Goal: Task Accomplishment & Management: Manage account settings

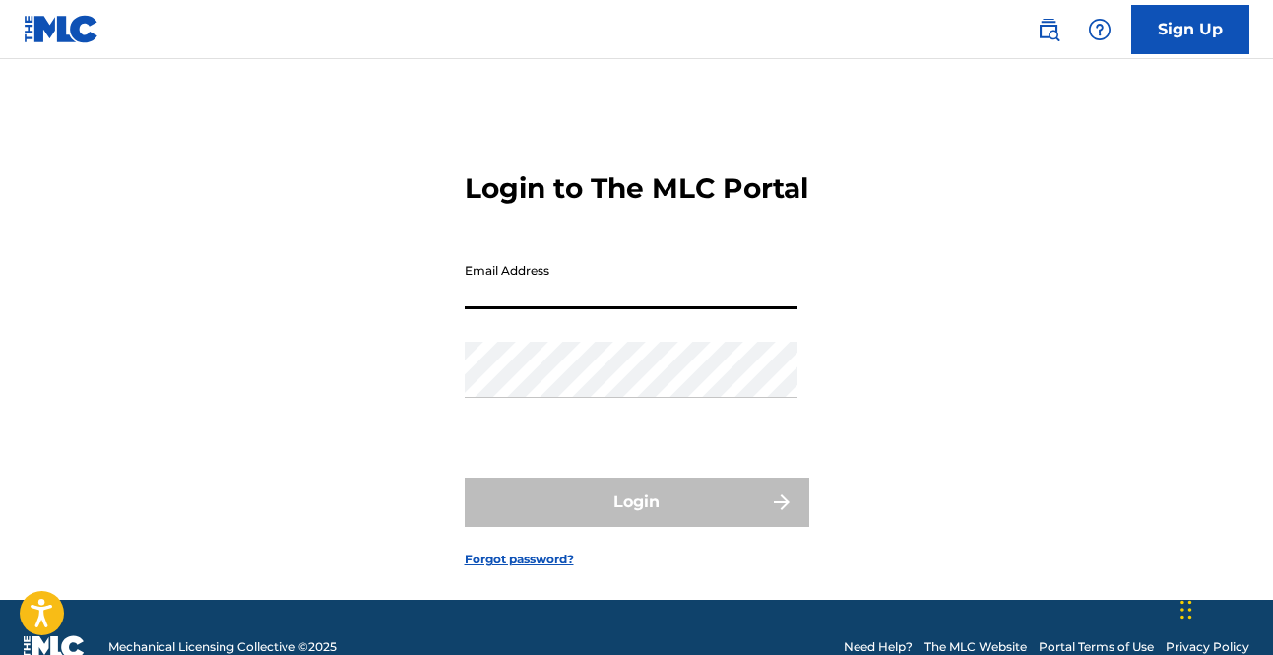
type input "[EMAIL_ADDRESS][DOMAIN_NAME]"
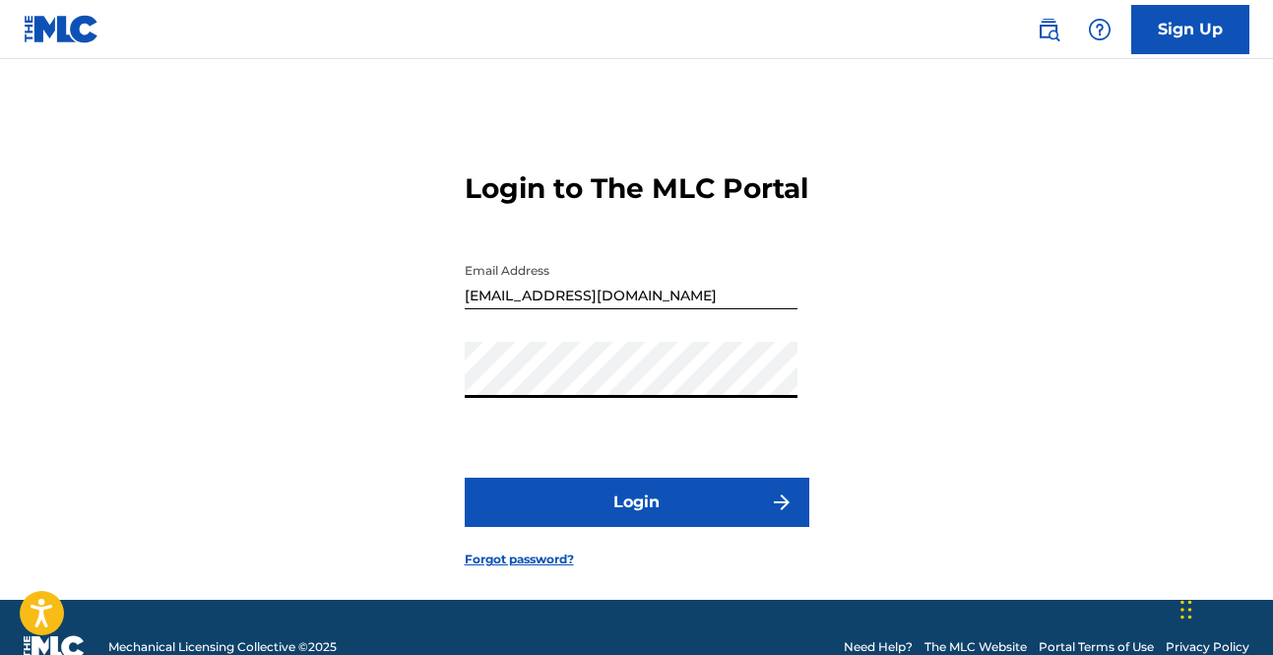
click at [465, 478] on button "Login" at bounding box center [637, 502] width 345 height 49
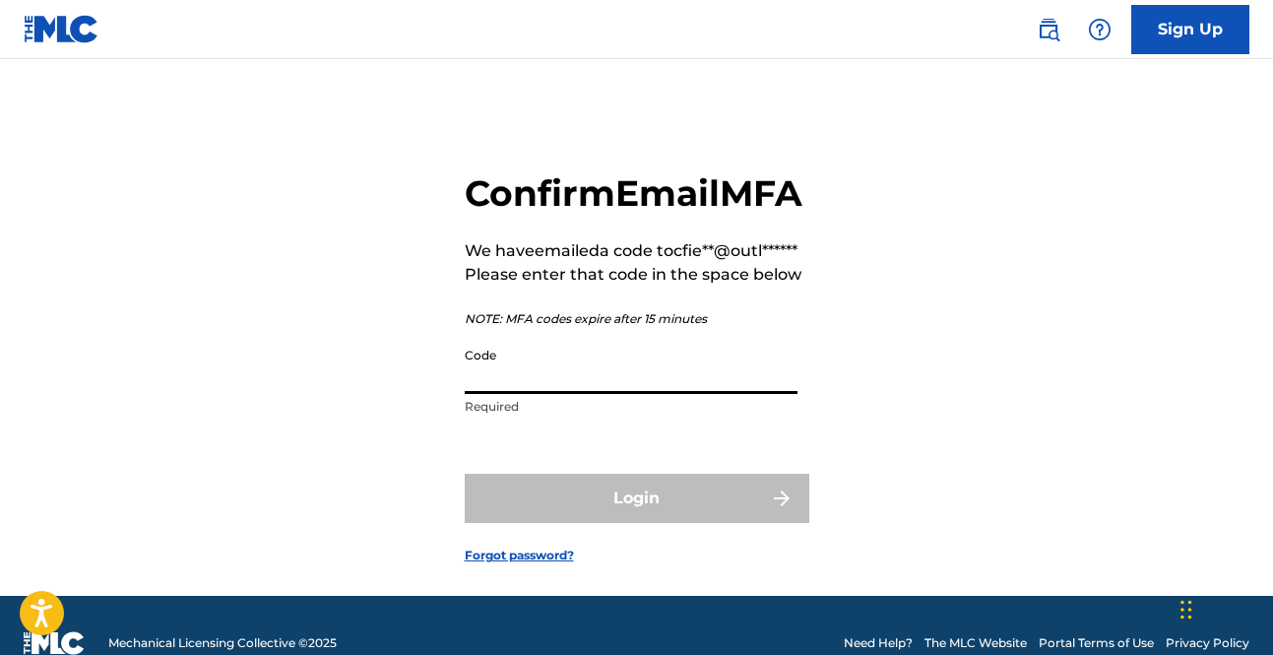
click at [488, 394] on input "Code" at bounding box center [631, 366] width 333 height 56
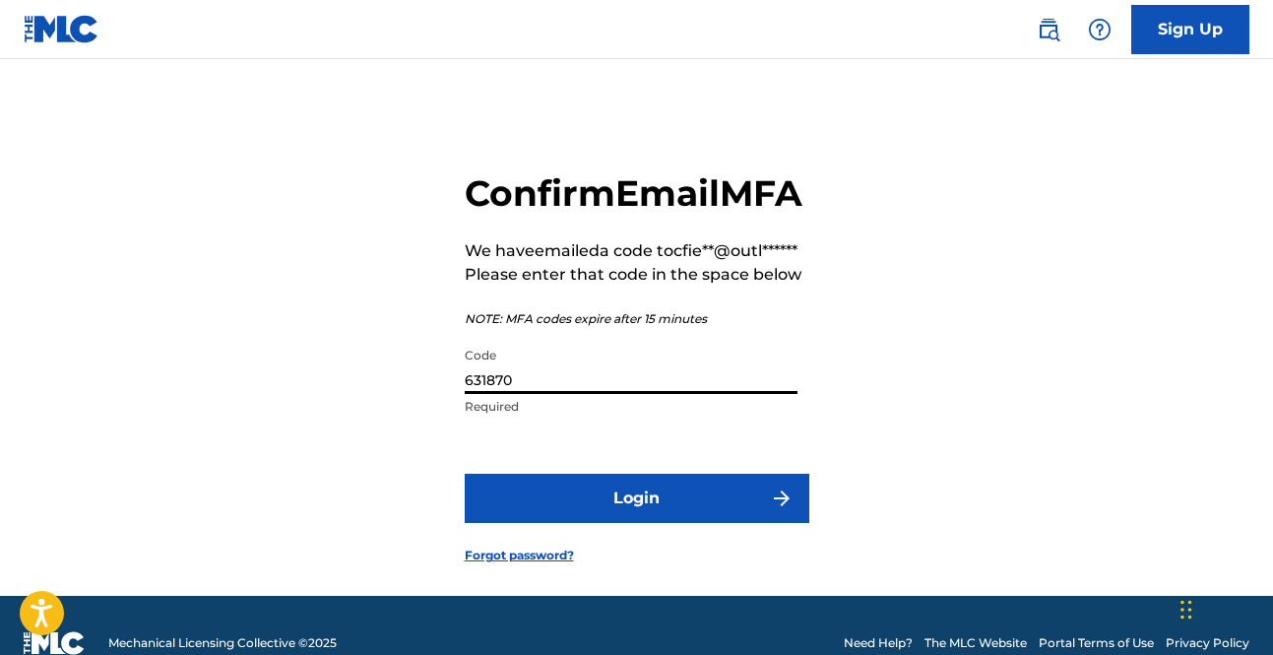
type input "631870"
click at [597, 523] on button "Login" at bounding box center [637, 498] width 345 height 49
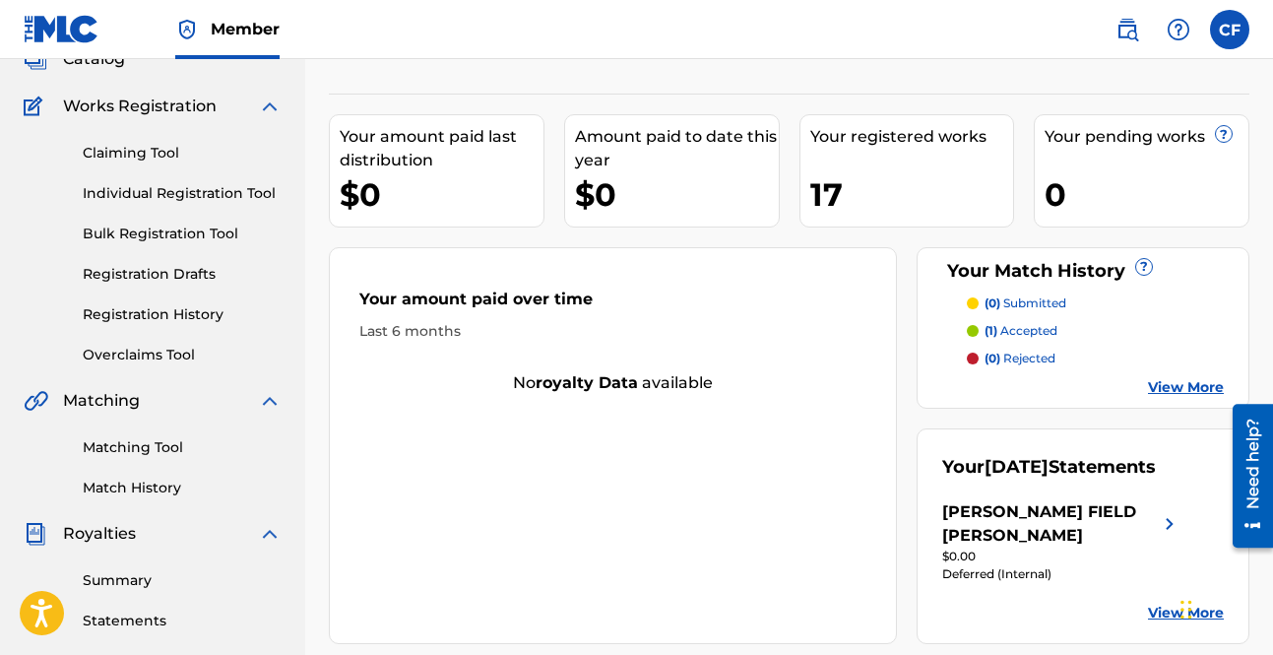
scroll to position [394, 0]
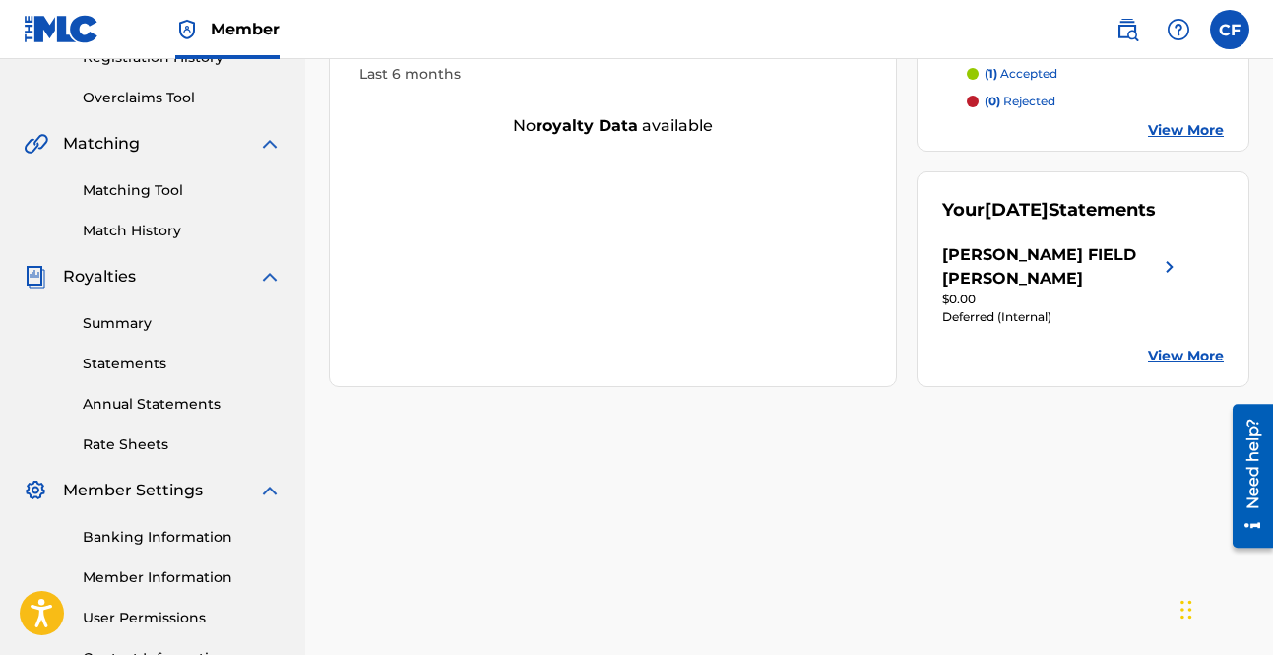
click at [129, 317] on link "Summary" at bounding box center [182, 323] width 199 height 21
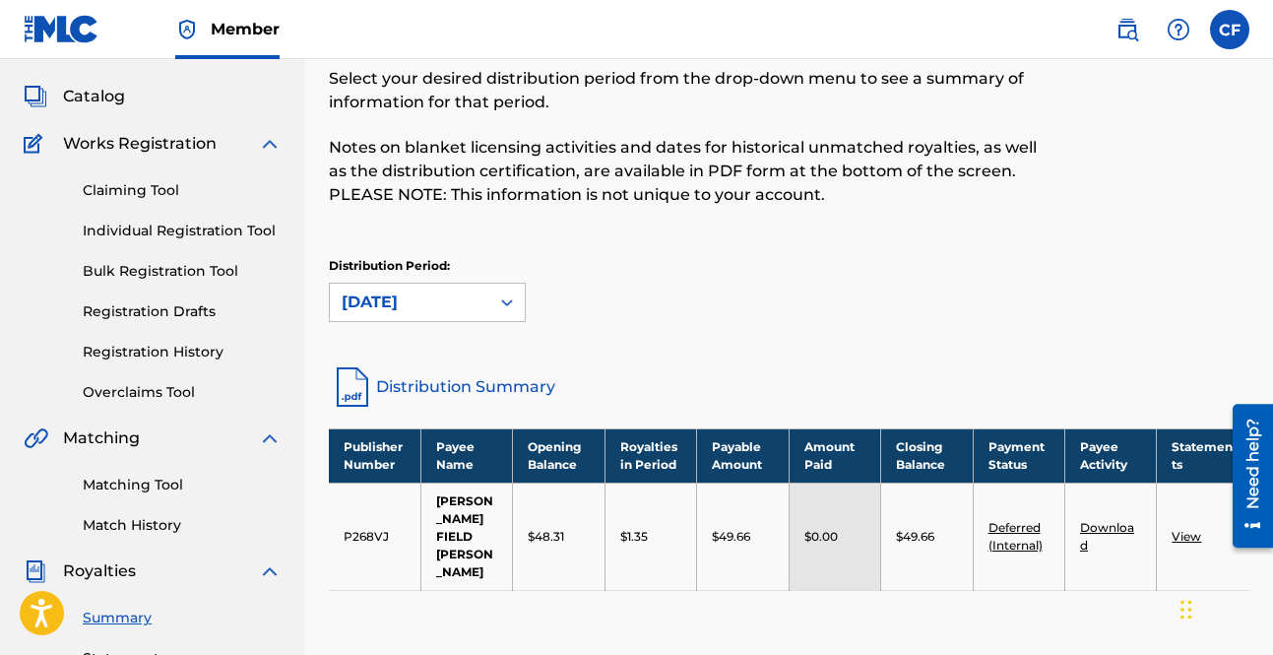
scroll to position [197, 0]
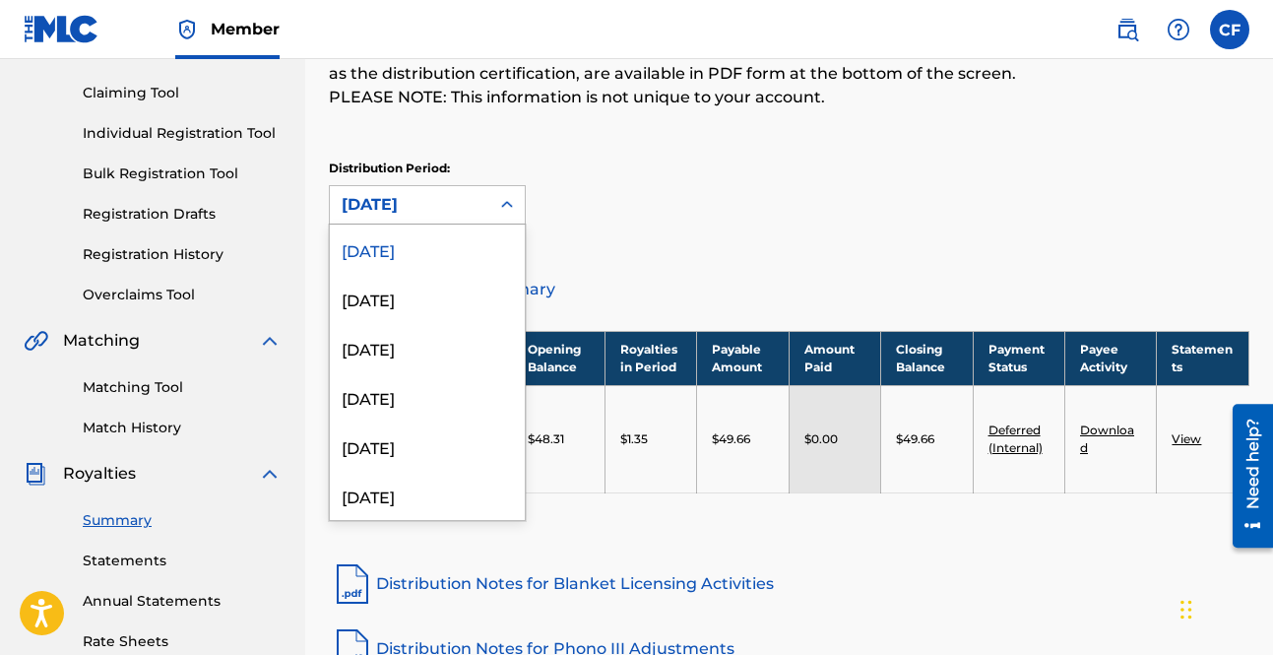
click at [422, 204] on div "[DATE]" at bounding box center [410, 205] width 136 height 24
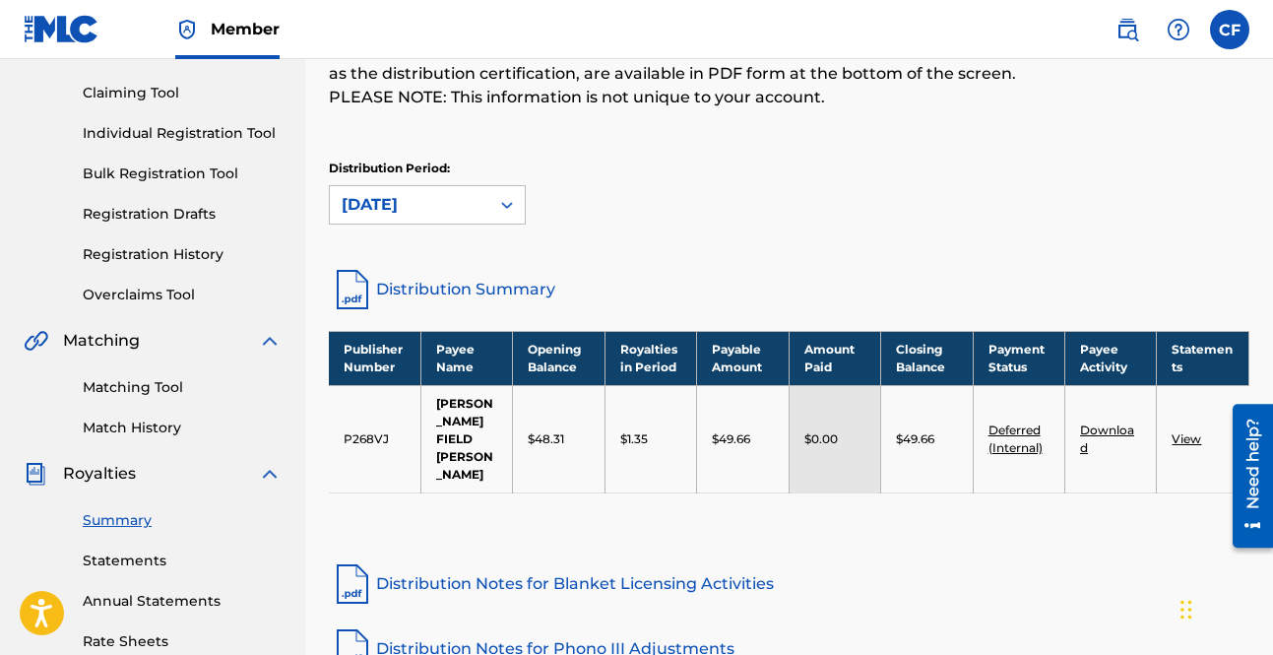
click at [867, 185] on div "Distribution Period: August 2025" at bounding box center [789, 192] width 921 height 65
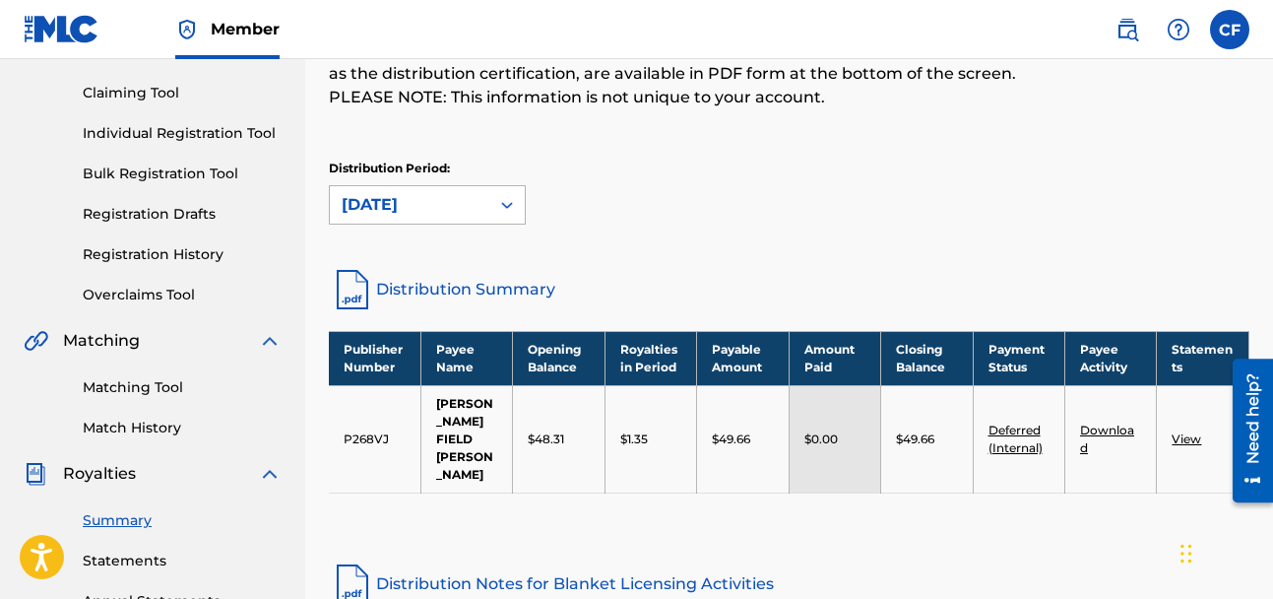
scroll to position [0, 0]
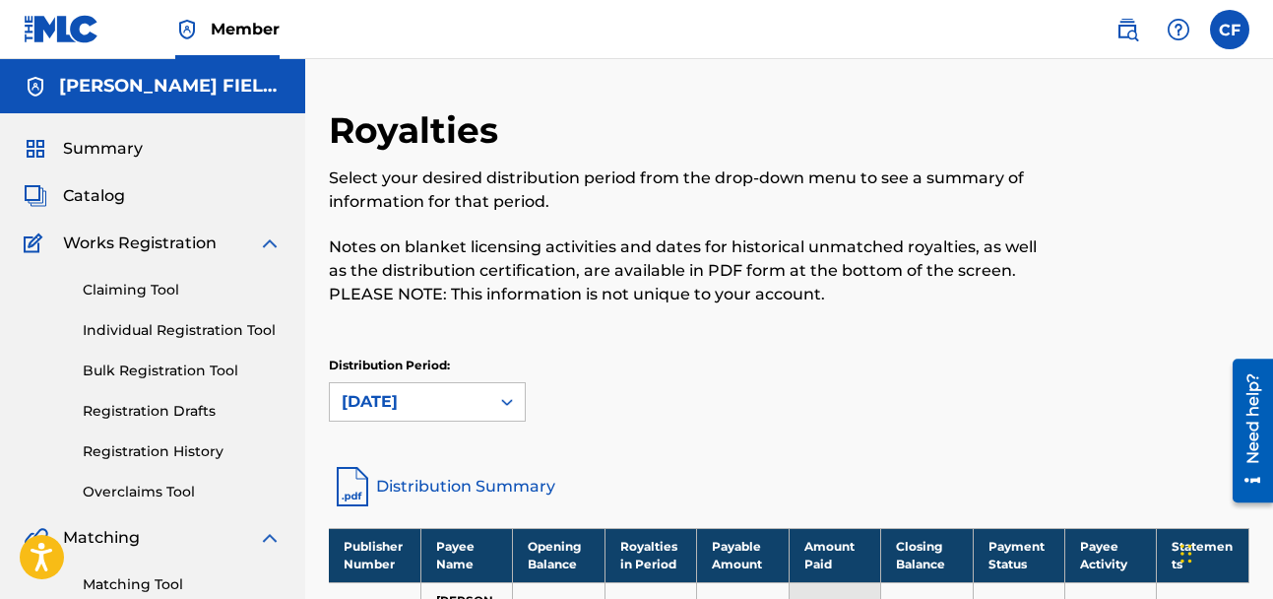
click at [102, 185] on span "Catalog" at bounding box center [94, 196] width 62 height 24
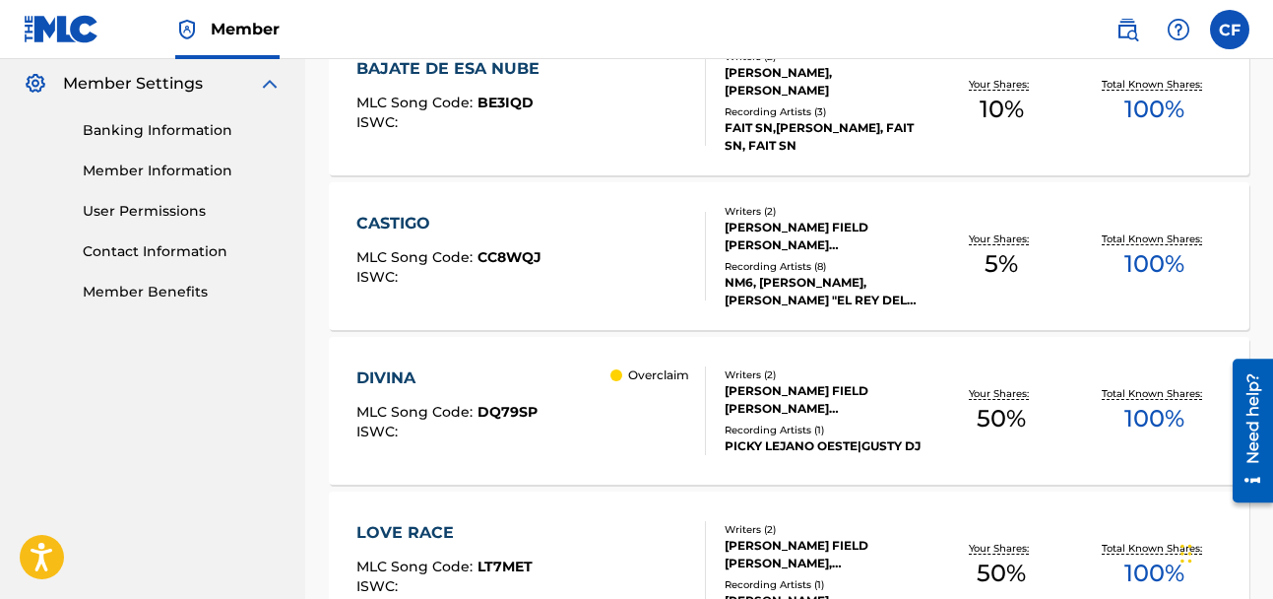
scroll to position [886, 0]
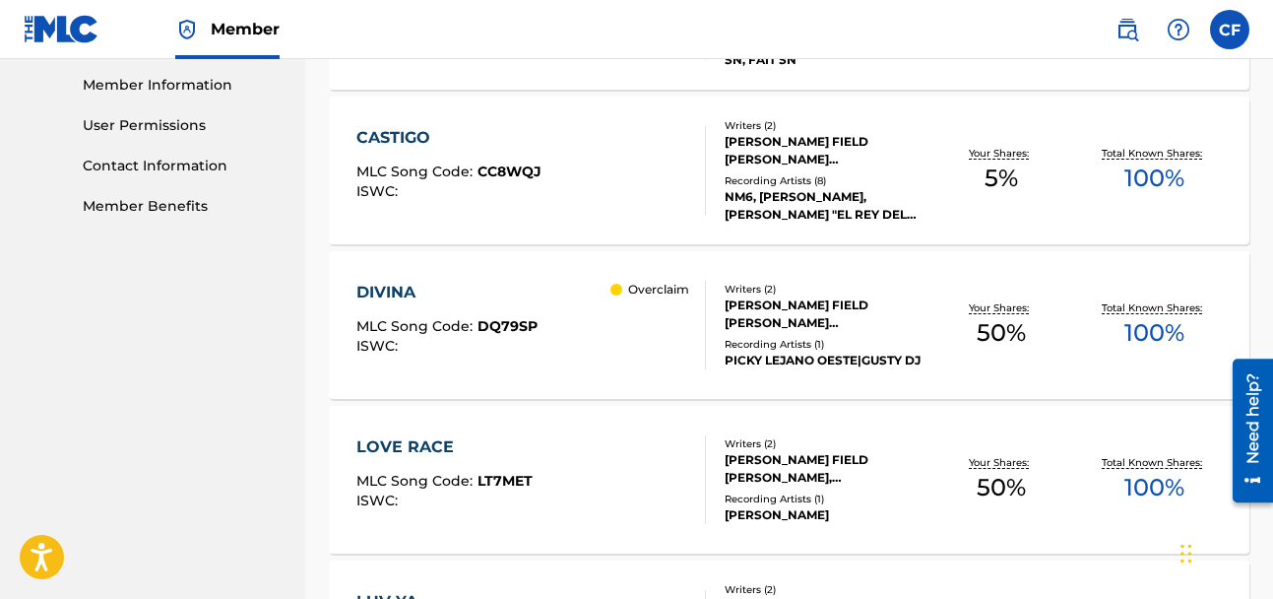
click at [363, 292] on div "DIVINA" at bounding box center [447, 293] width 181 height 24
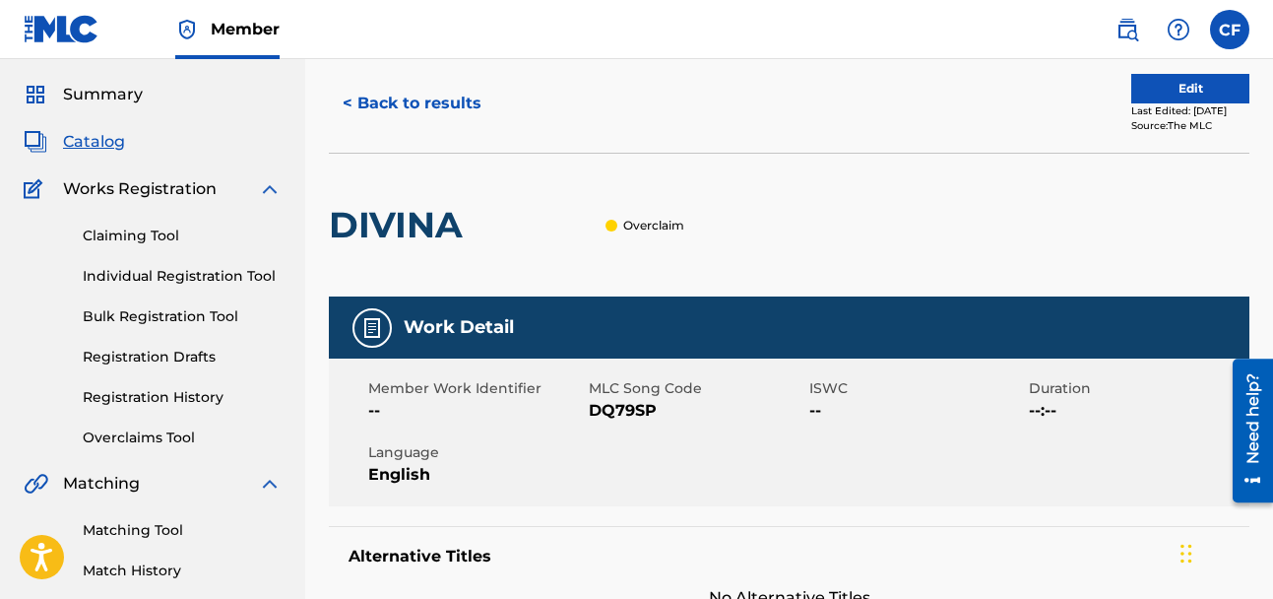
scroll to position [18, 0]
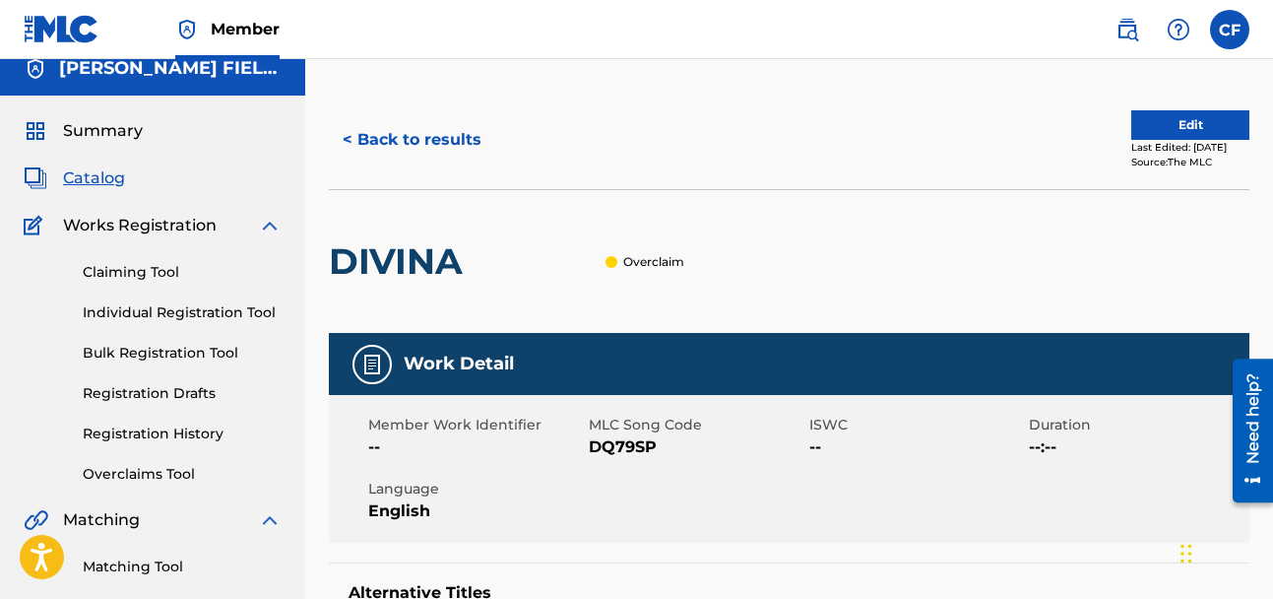
click at [1140, 132] on button "Edit" at bounding box center [1191, 125] width 118 height 30
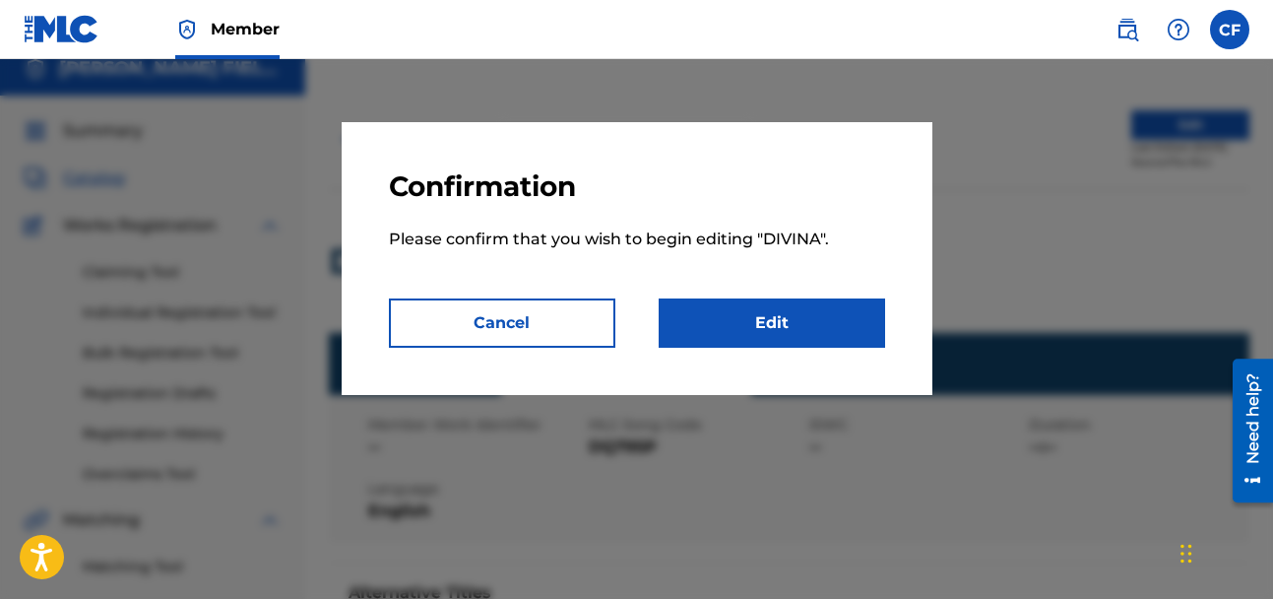
click at [787, 313] on link "Edit" at bounding box center [772, 322] width 227 height 49
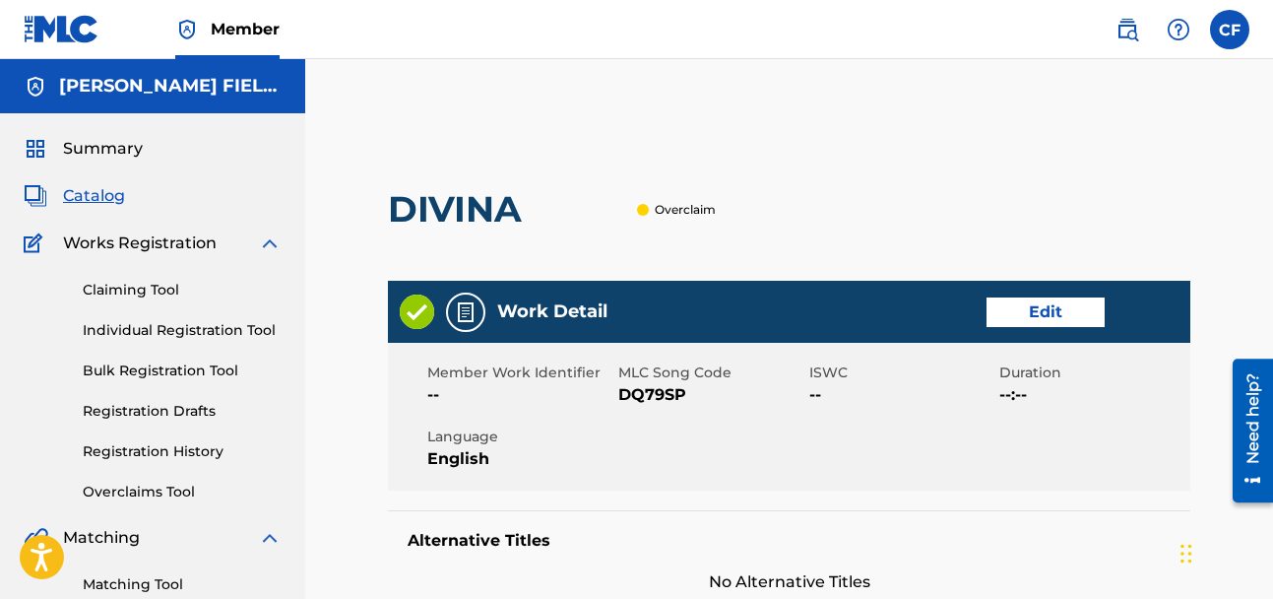
click at [1024, 307] on link "Edit" at bounding box center [1046, 312] width 118 height 30
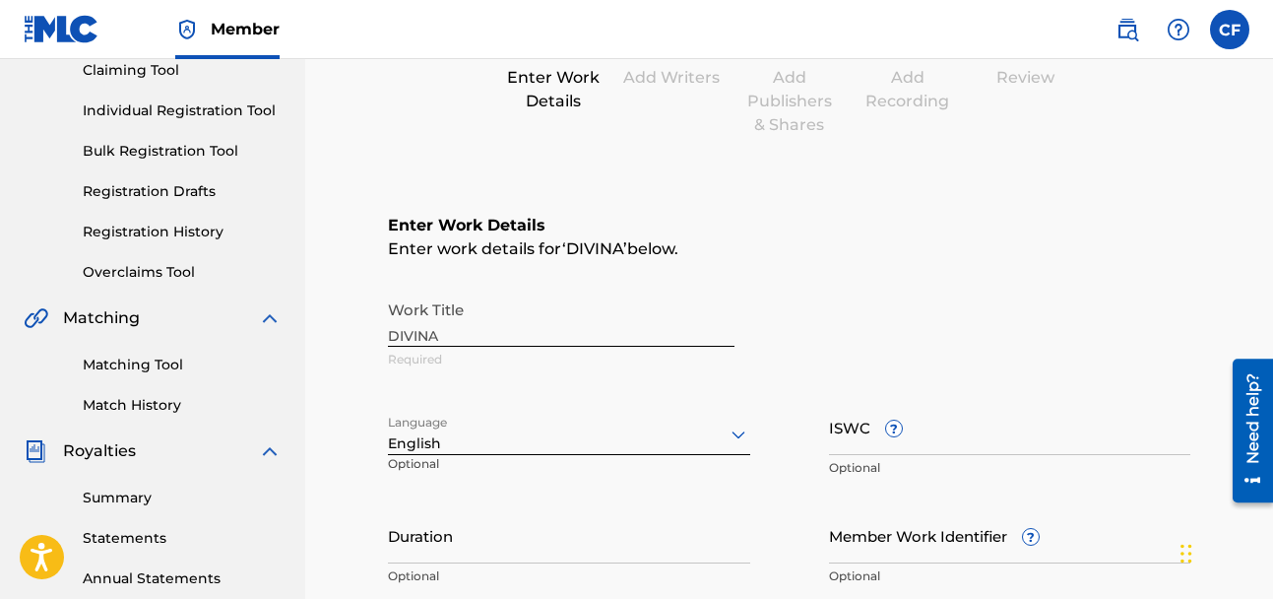
scroll to position [591, 0]
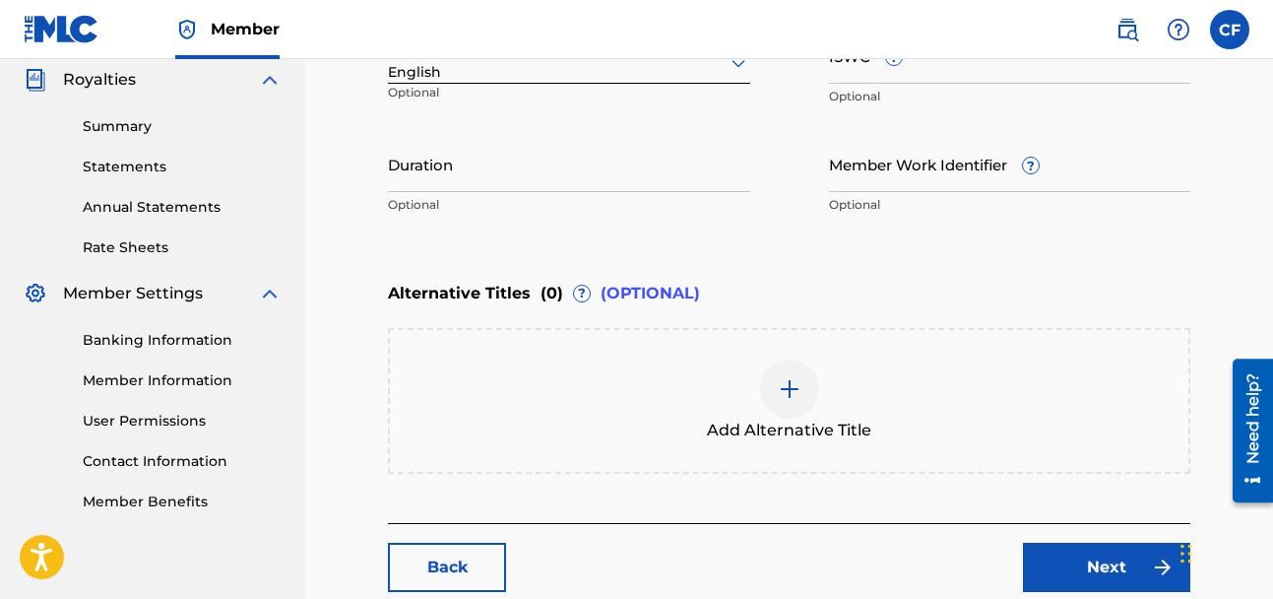
click at [418, 596] on main "Catalog Enter Work Details Add Writers Add Publishers & Shares Add Recording Re…" at bounding box center [789, 69] width 921 height 1104
click at [442, 565] on link "Back" at bounding box center [447, 567] width 118 height 49
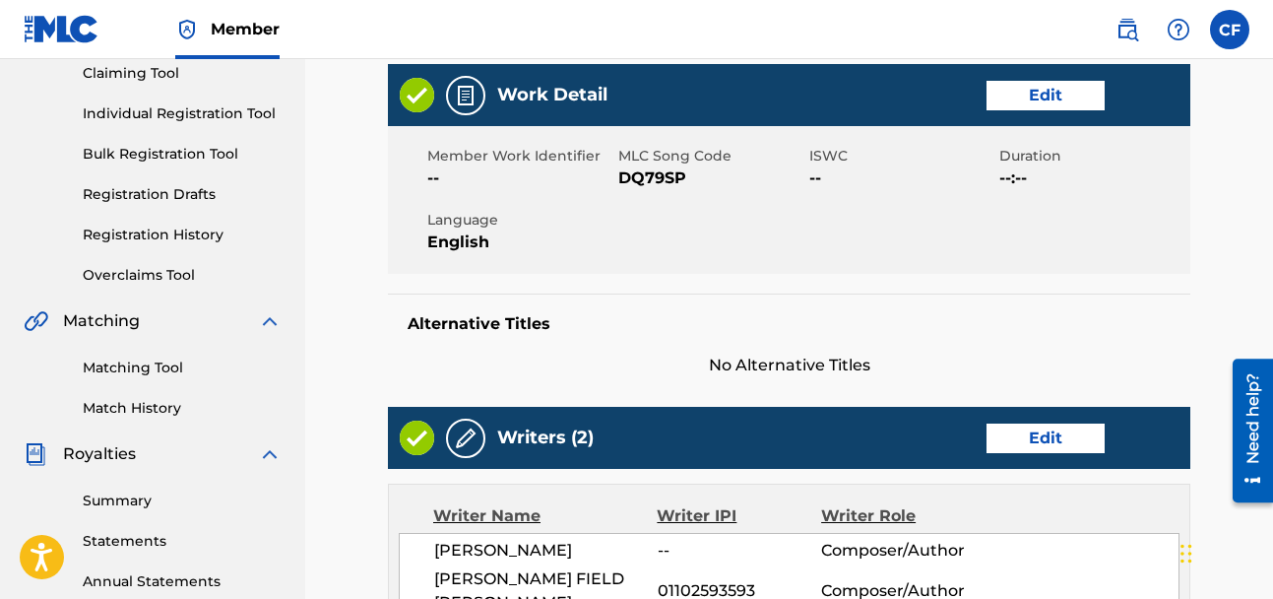
scroll to position [197, 0]
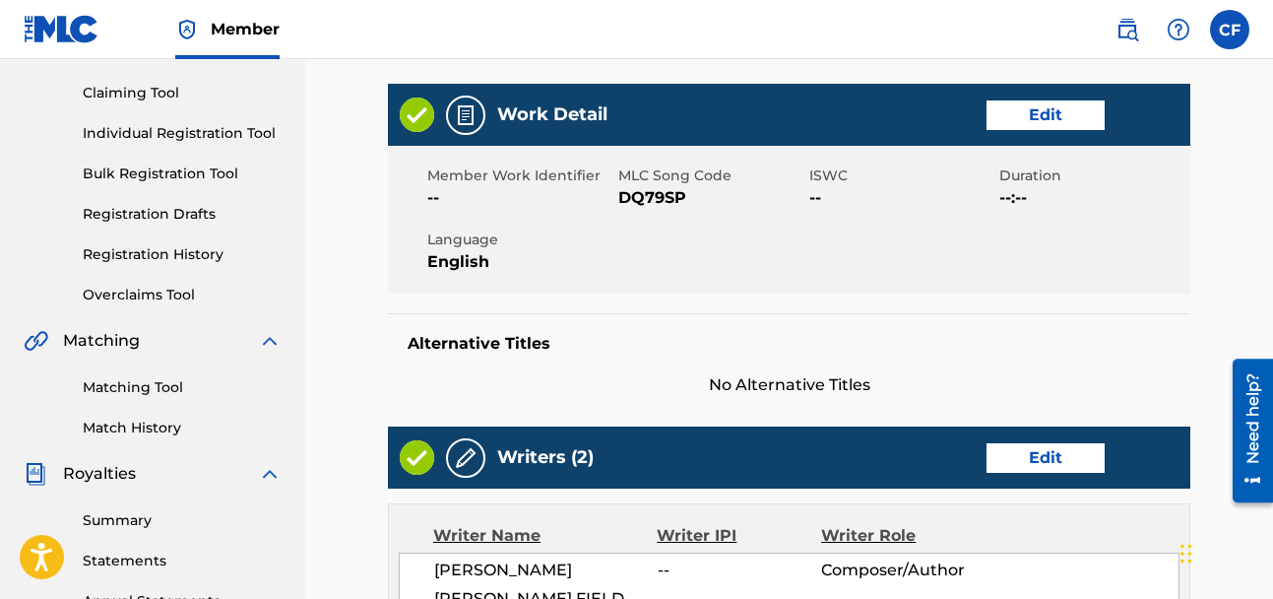
click at [180, 293] on link "Overclaims Tool" at bounding box center [182, 295] width 199 height 21
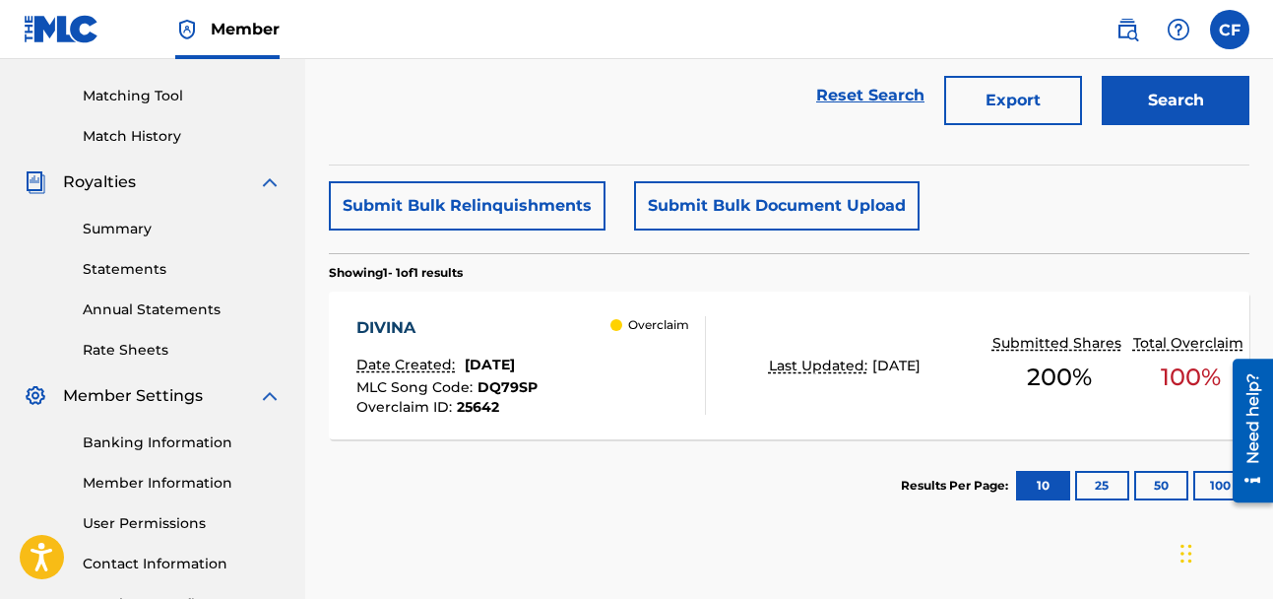
scroll to position [492, 0]
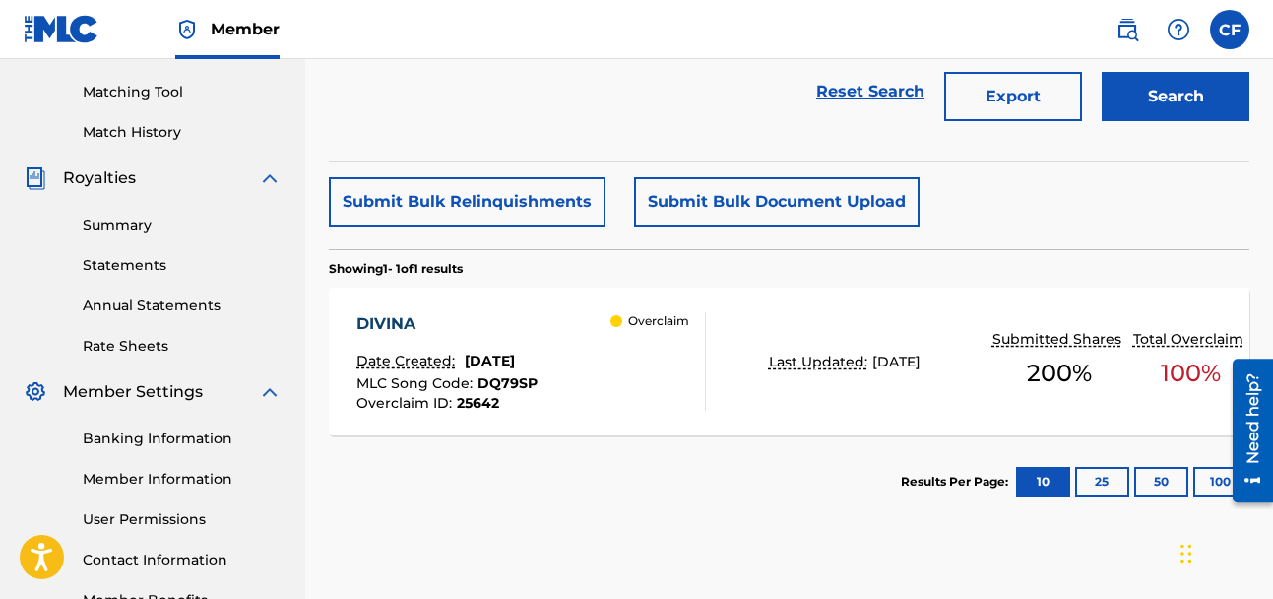
click at [660, 367] on div "Overclaim" at bounding box center [658, 361] width 95 height 98
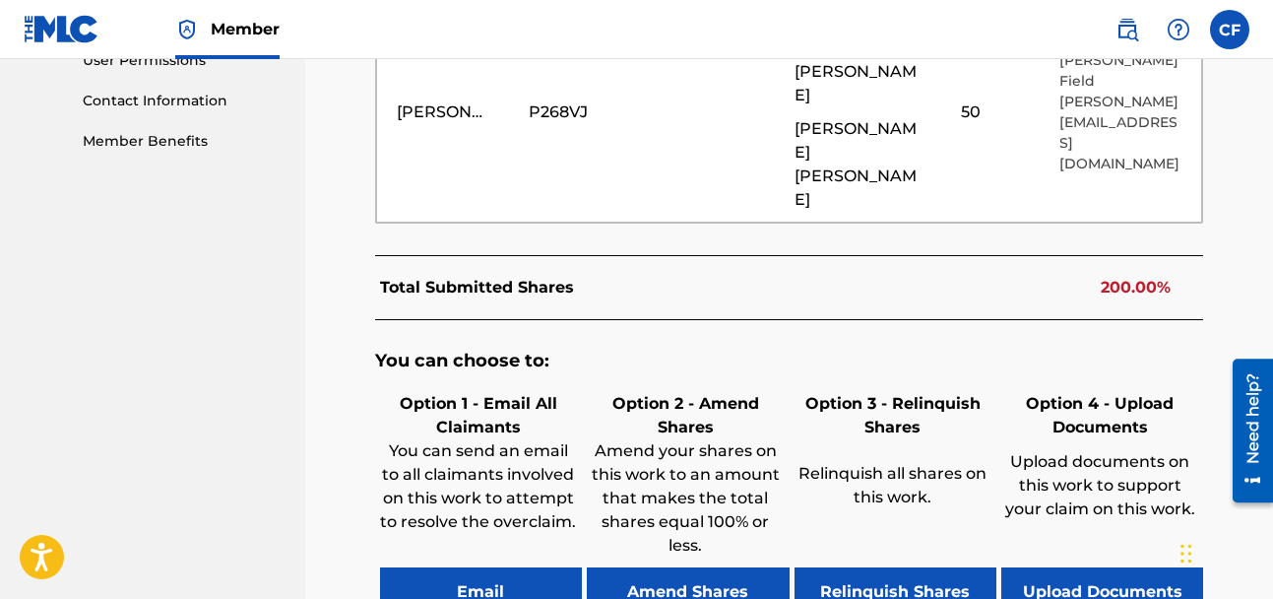
scroll to position [985, 0]
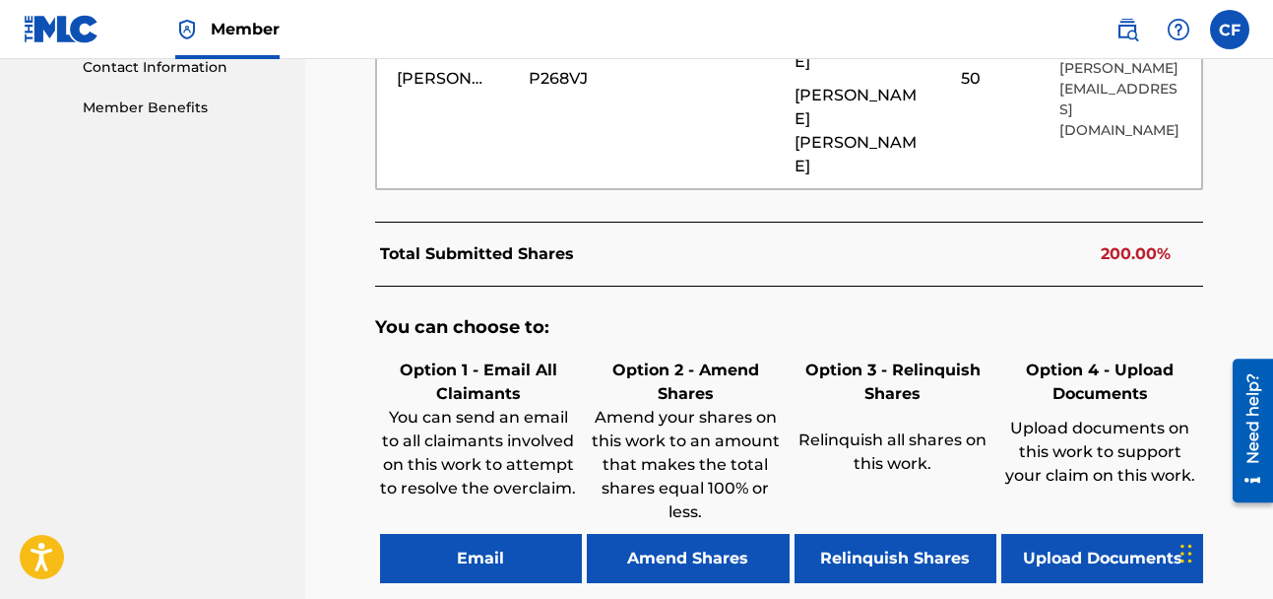
click at [821, 534] on button "Relinquish Shares" at bounding box center [896, 558] width 202 height 49
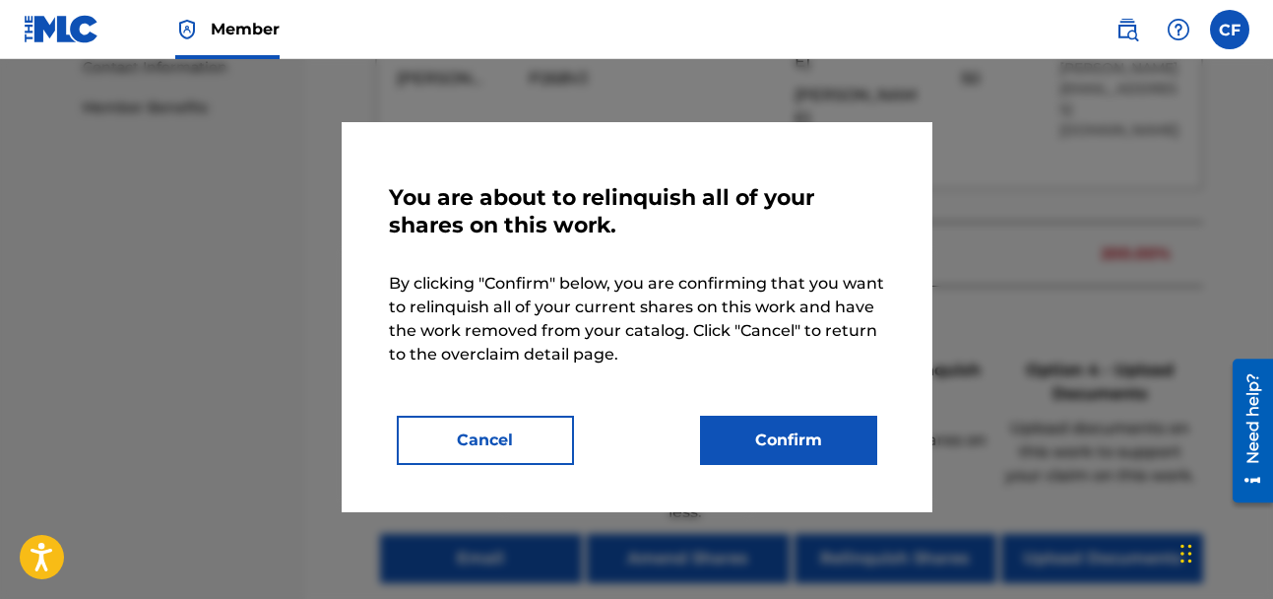
click at [548, 444] on button "Cancel" at bounding box center [485, 440] width 177 height 49
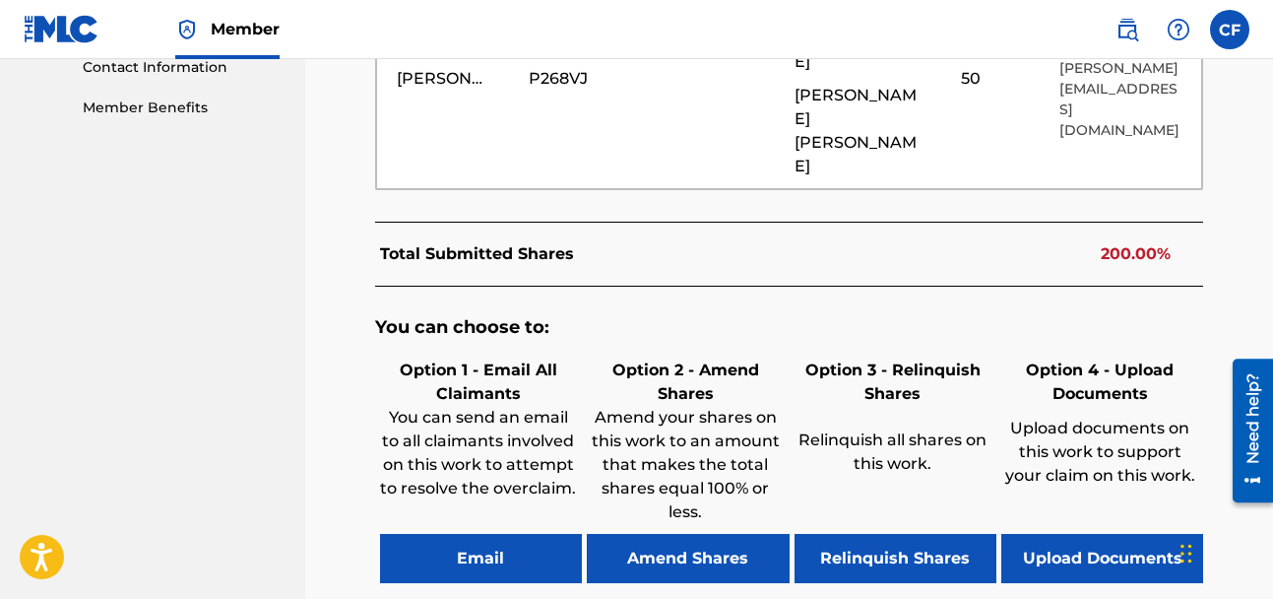
scroll to position [1215, 0]
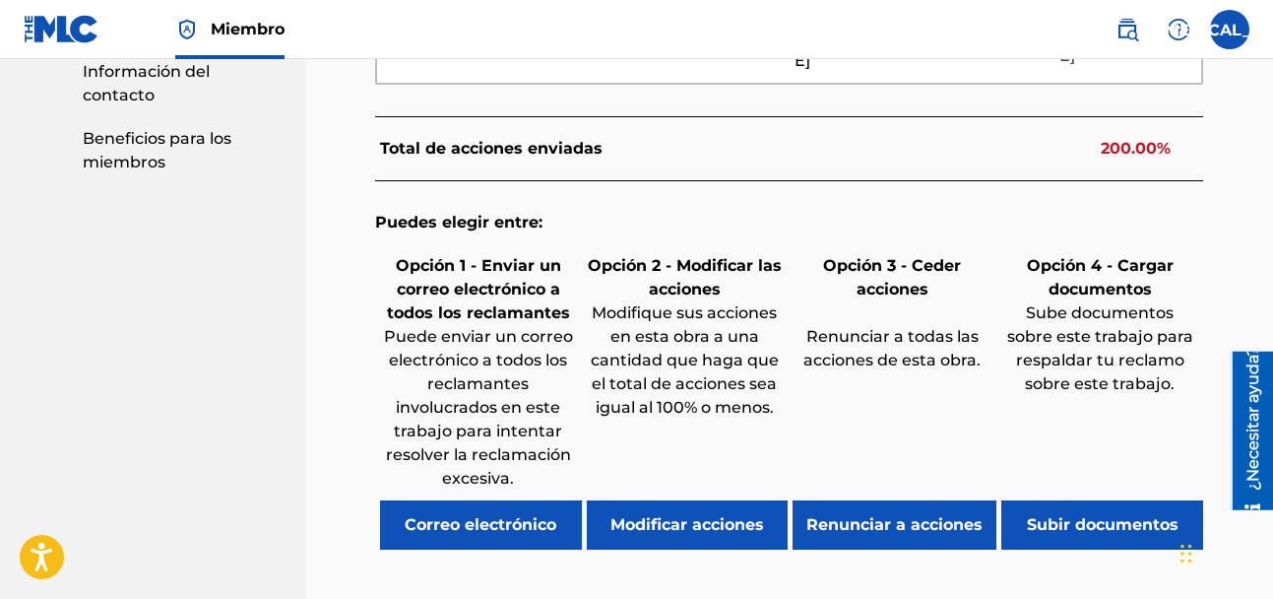
click at [660, 386] on div "Opción 2 - Modificar las acciones Modifique sus acciones en esta obra a una can…" at bounding box center [685, 399] width 207 height 300
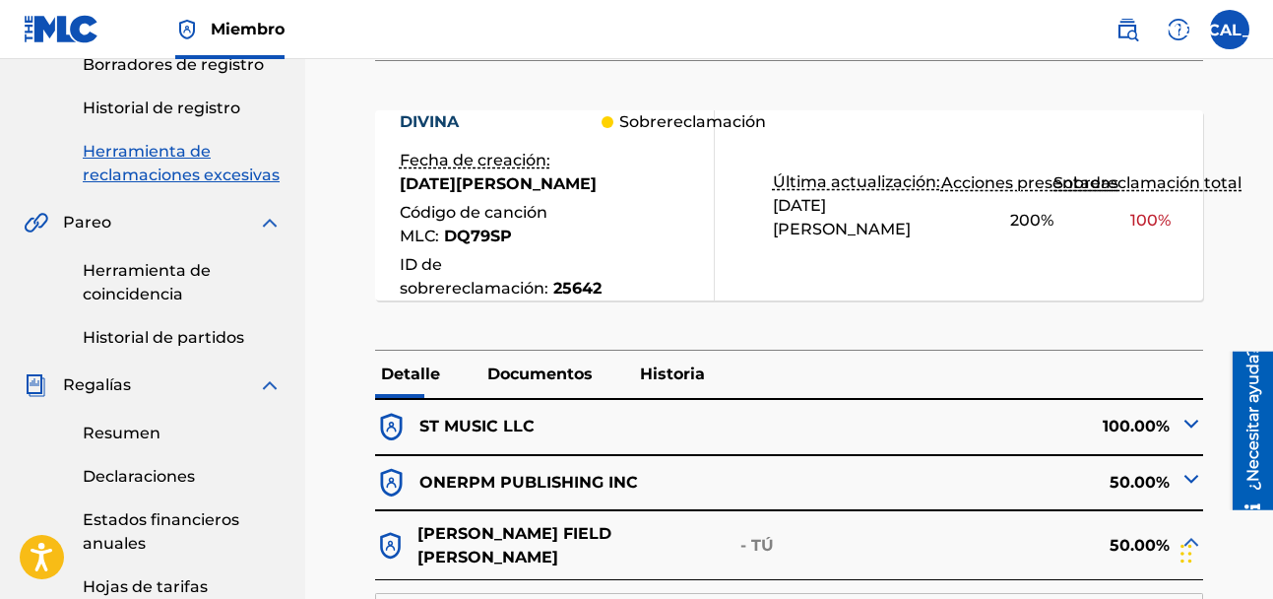
scroll to position [624, 0]
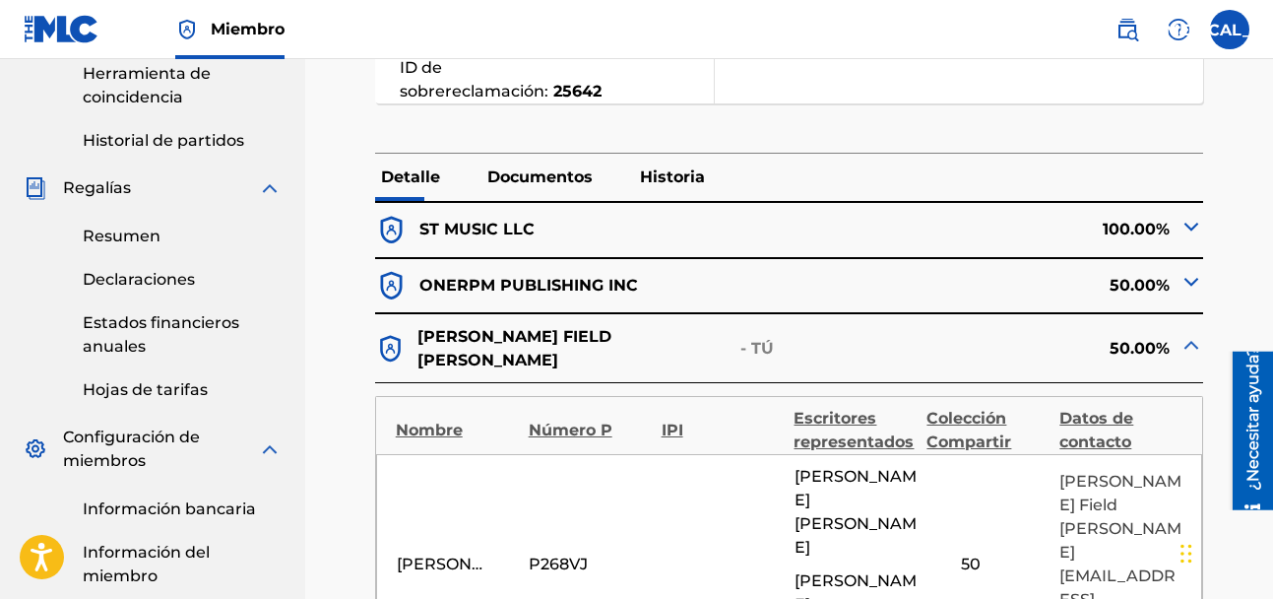
click at [973, 247] on div "100.00%" at bounding box center [997, 230] width 415 height 33
click at [1188, 238] on img at bounding box center [1192, 227] width 24 height 24
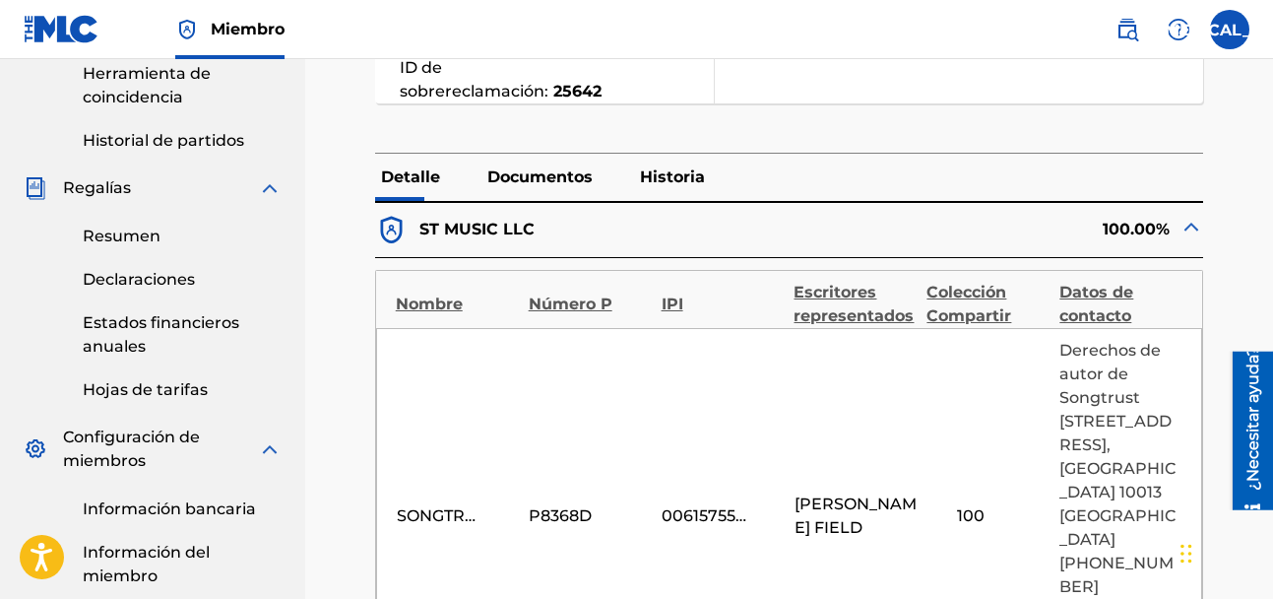
click at [1188, 238] on img at bounding box center [1192, 227] width 24 height 24
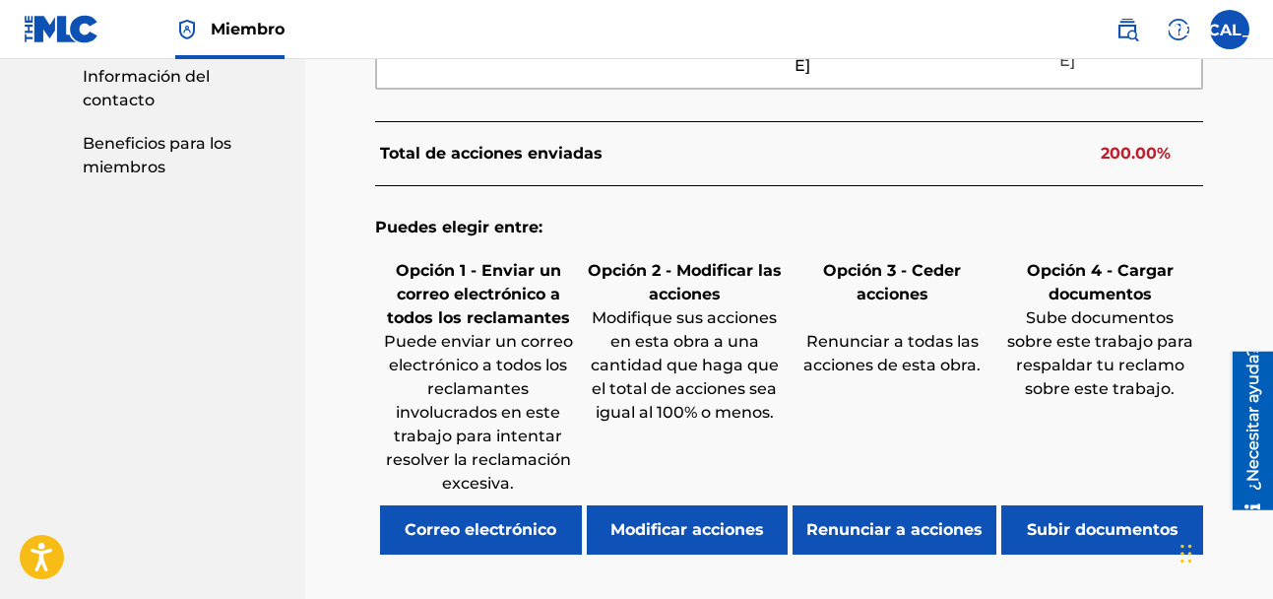
scroll to position [1215, 0]
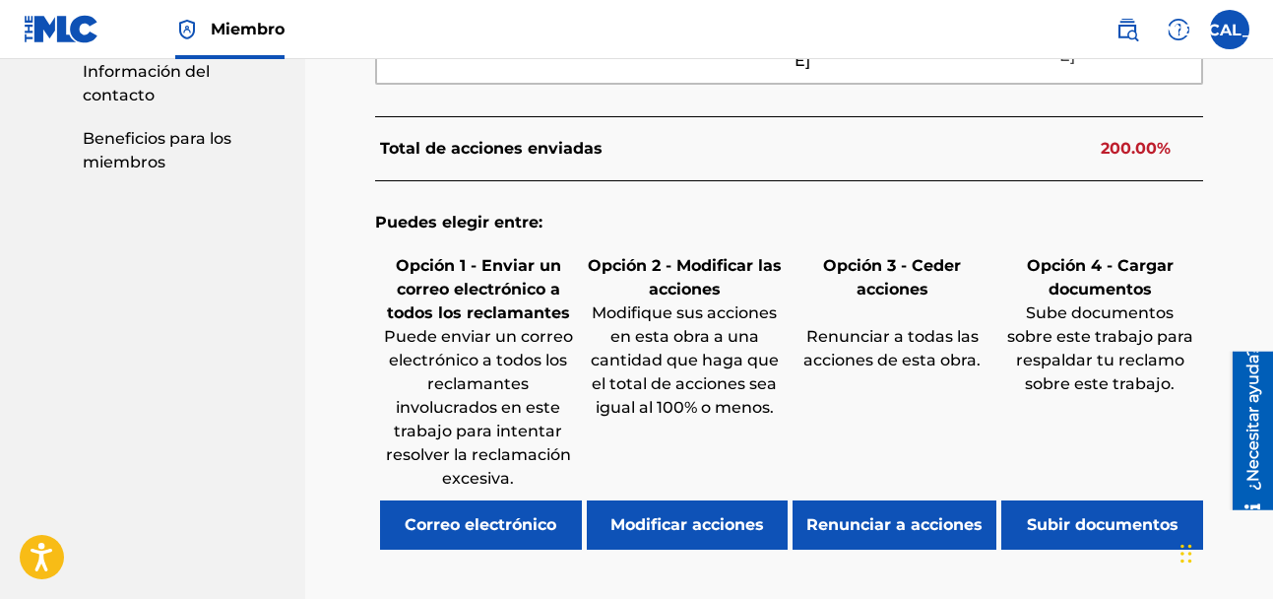
click at [616, 515] on font "Modificar acciones" at bounding box center [688, 524] width 154 height 19
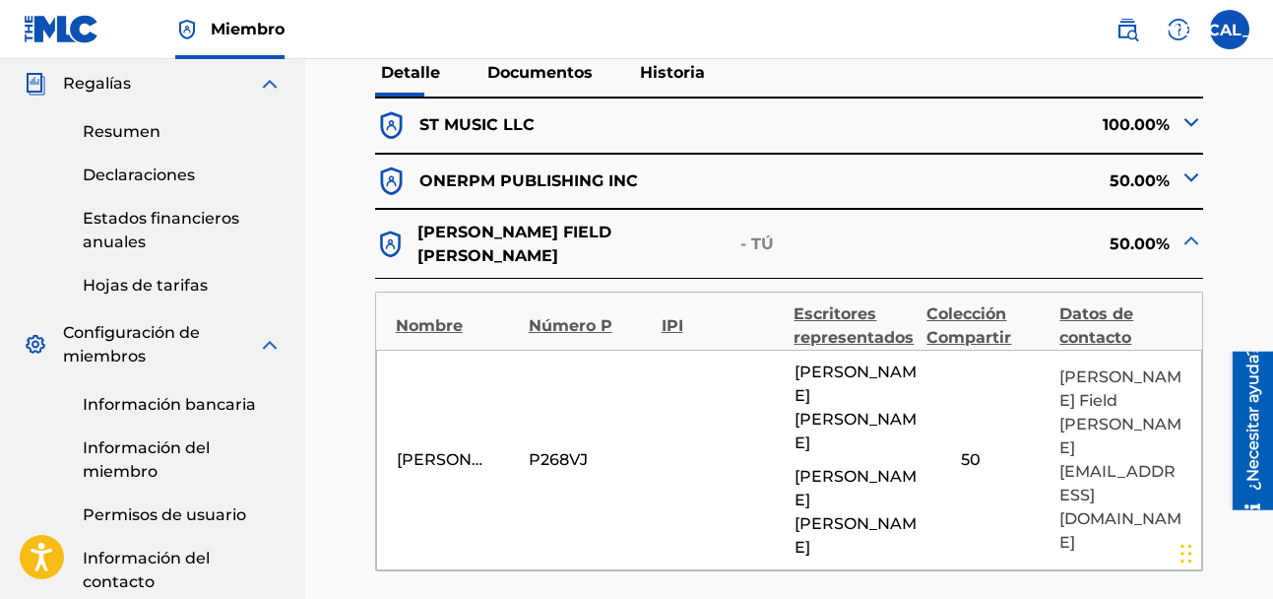
scroll to position [764, 0]
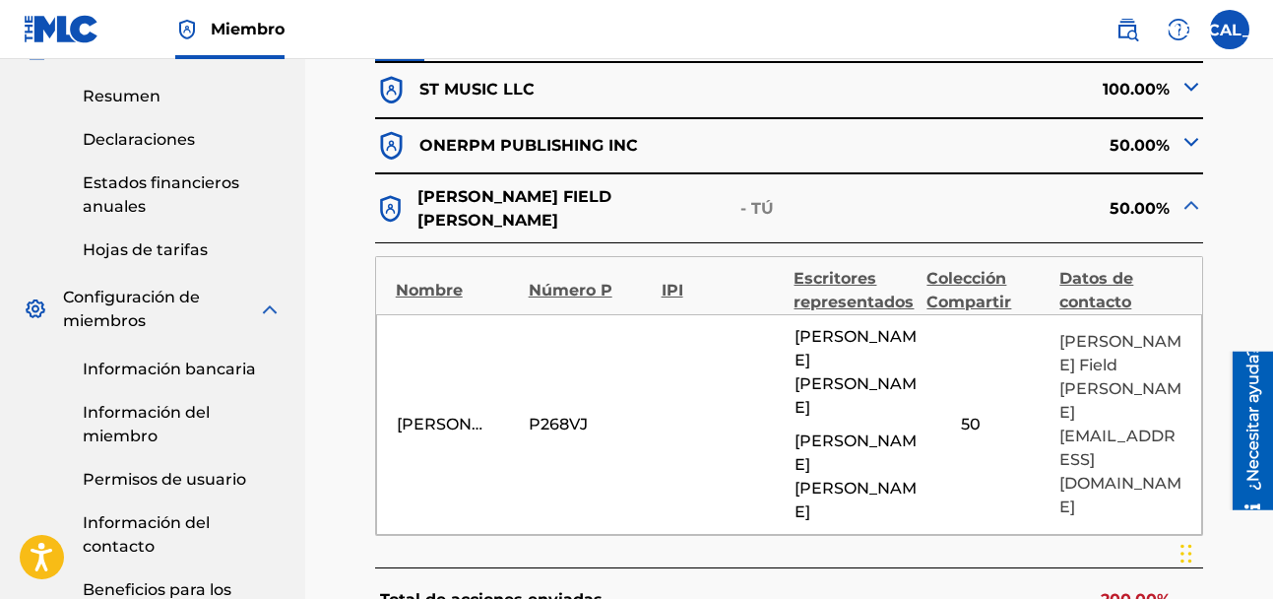
click at [1180, 224] on div at bounding box center [1192, 208] width 24 height 31
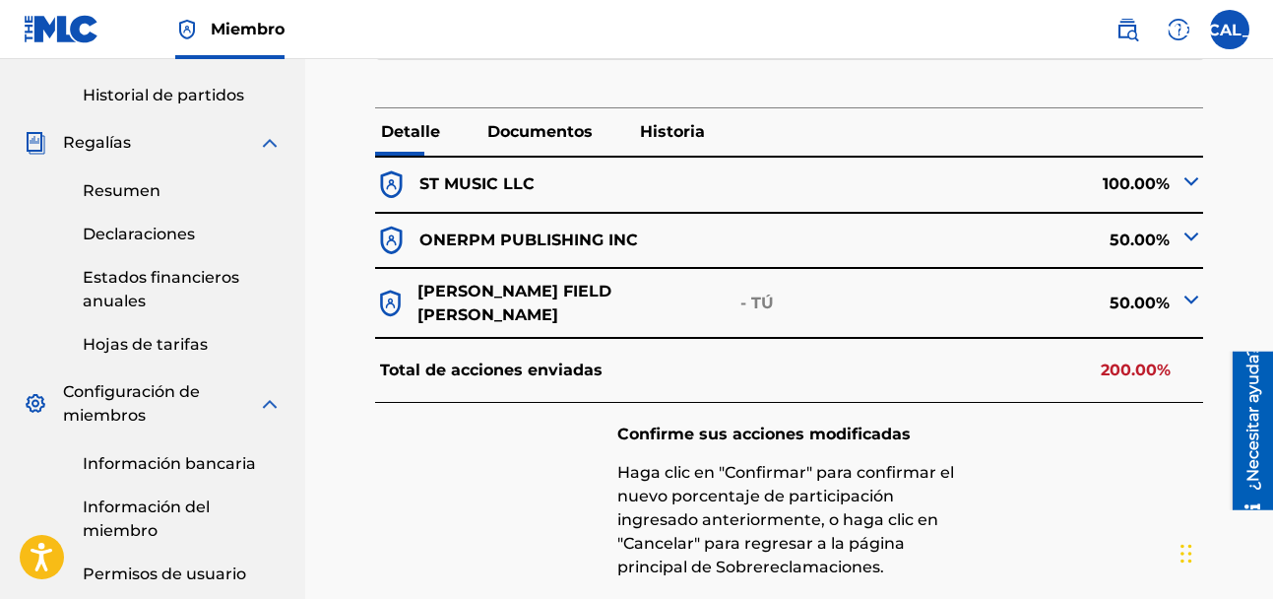
scroll to position [567, 0]
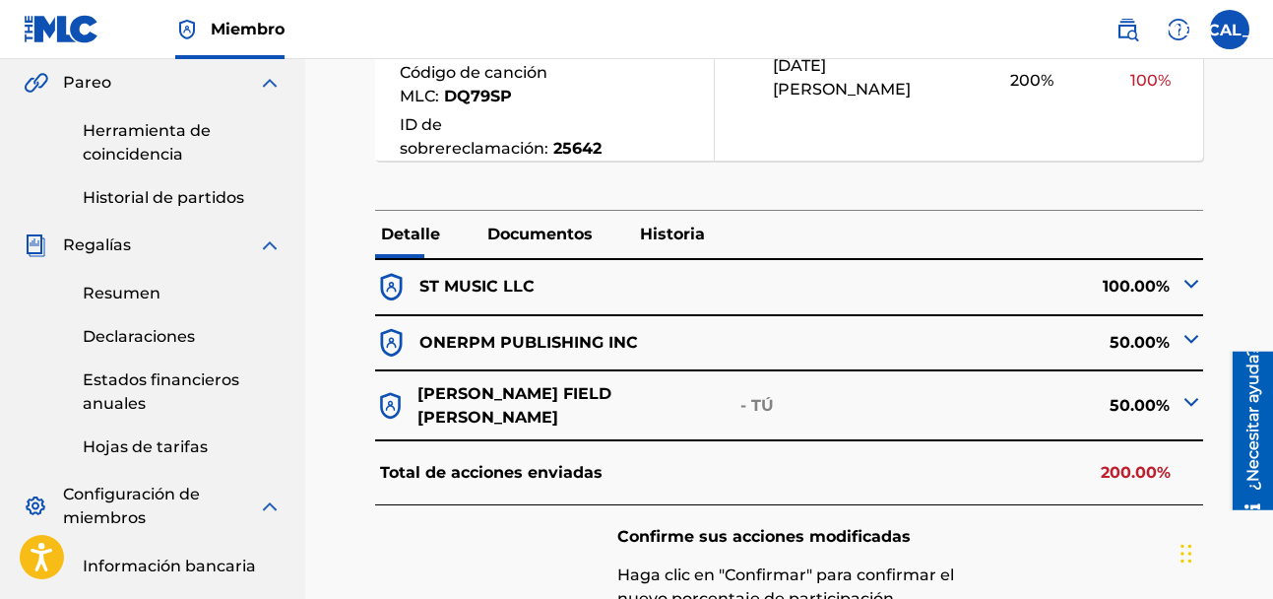
click at [1130, 355] on font "50.00%" at bounding box center [1140, 343] width 60 height 24
click at [1129, 352] on font "50.00%" at bounding box center [1140, 342] width 60 height 19
click at [1130, 352] on font "50.00%" at bounding box center [1140, 342] width 60 height 19
click at [1196, 351] on img at bounding box center [1192, 339] width 24 height 24
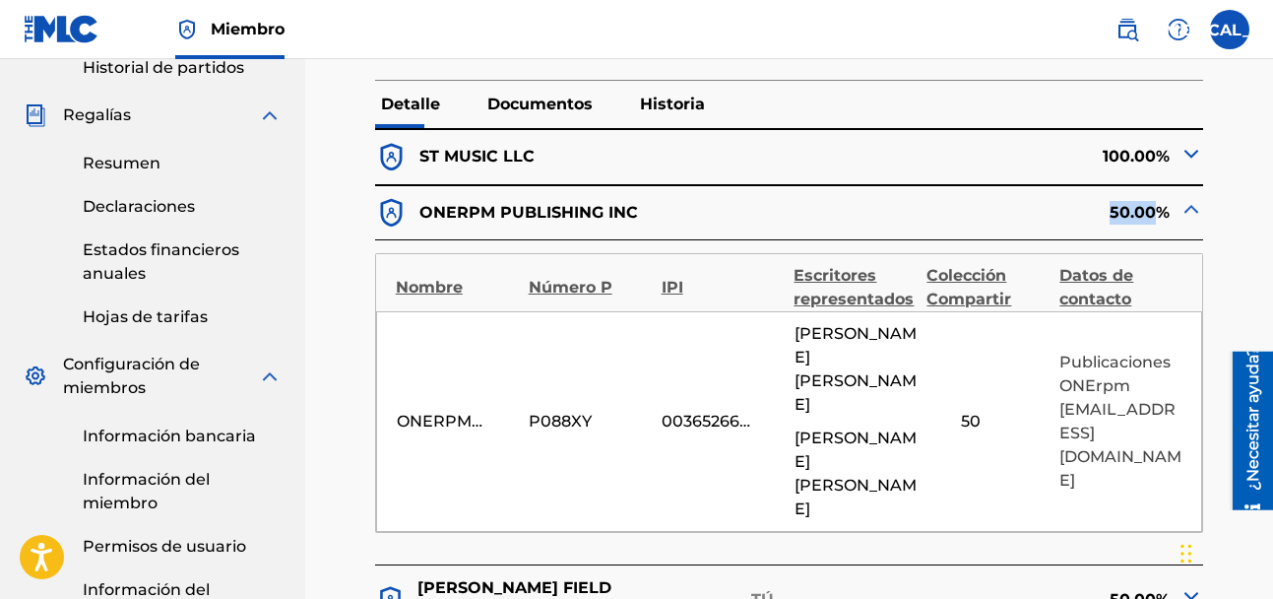
scroll to position [666, 0]
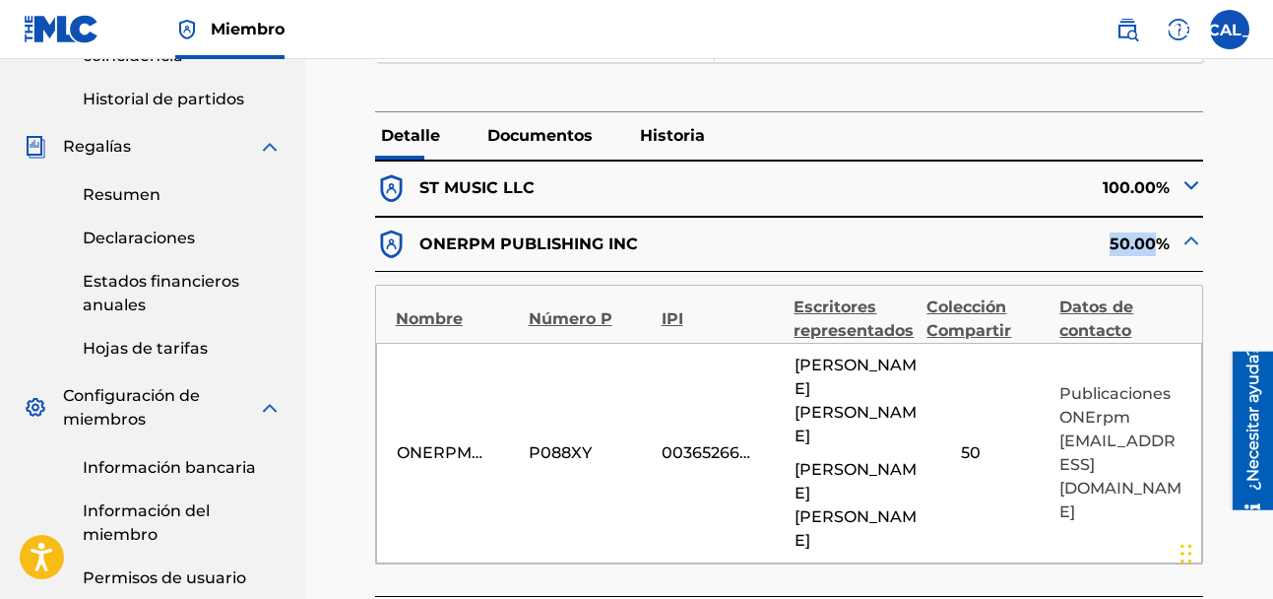
click at [1186, 252] on img at bounding box center [1192, 240] width 24 height 24
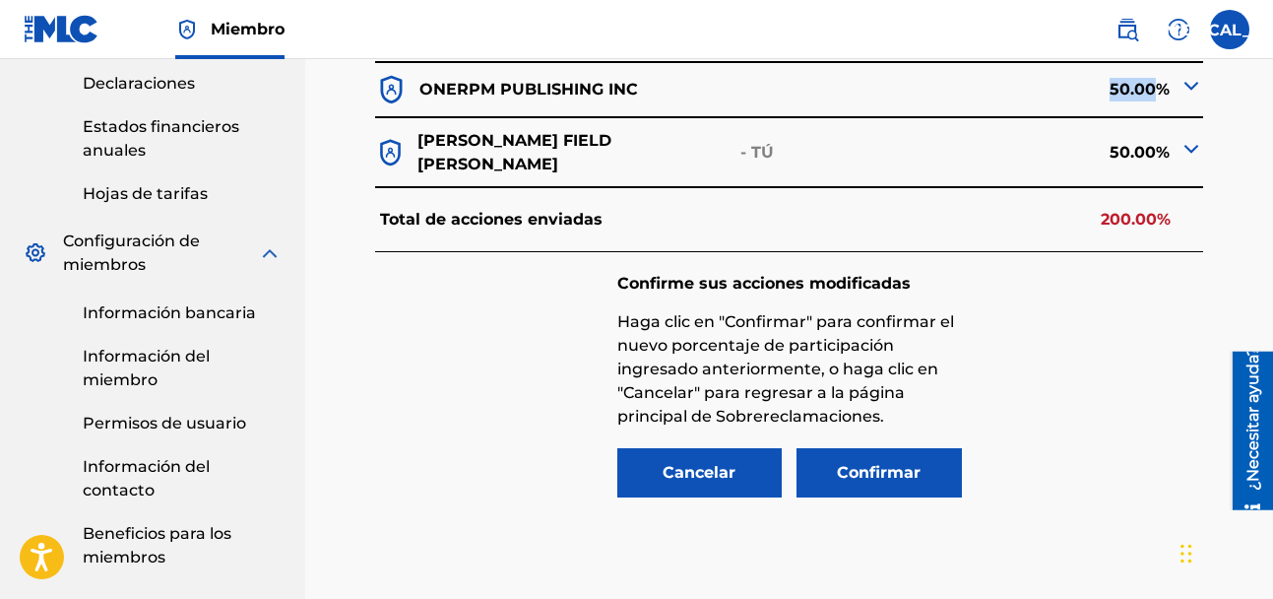
scroll to position [946, 0]
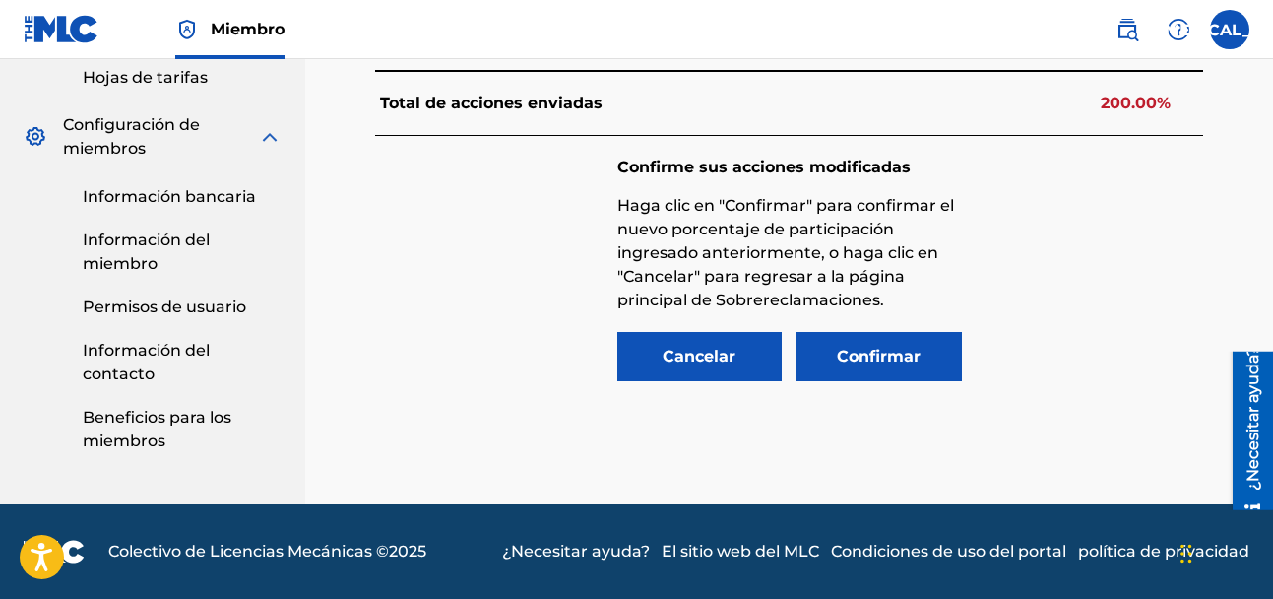
click at [725, 358] on font "Cancelar" at bounding box center [699, 356] width 73 height 19
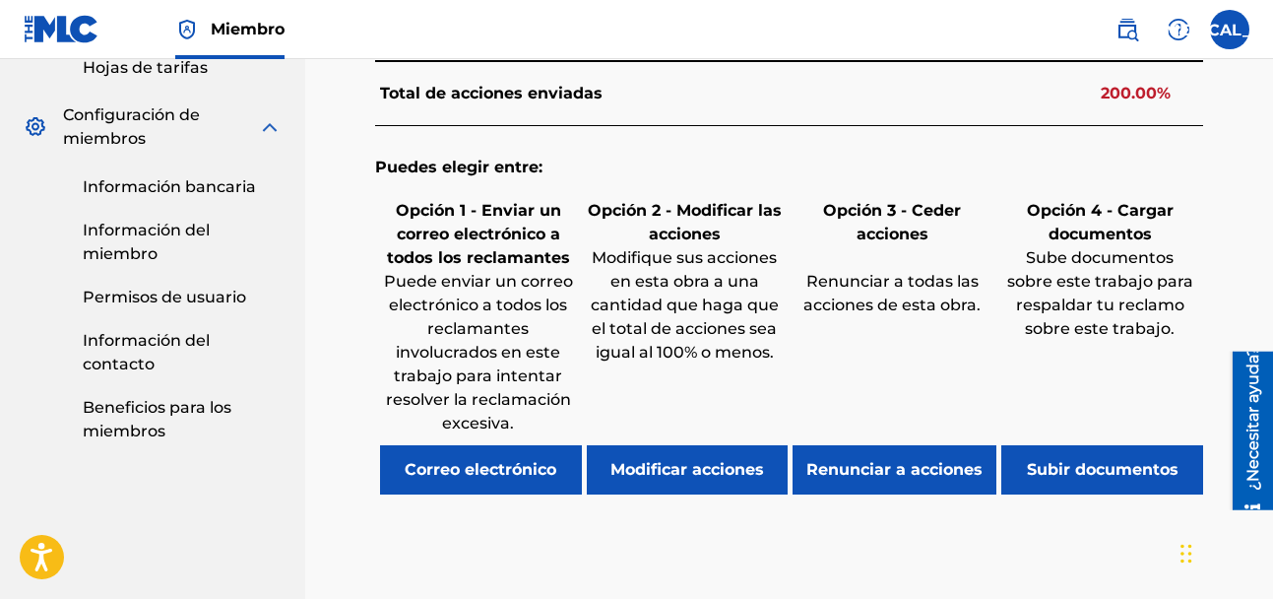
click at [899, 477] on font "Renunciar a acciones" at bounding box center [895, 469] width 176 height 19
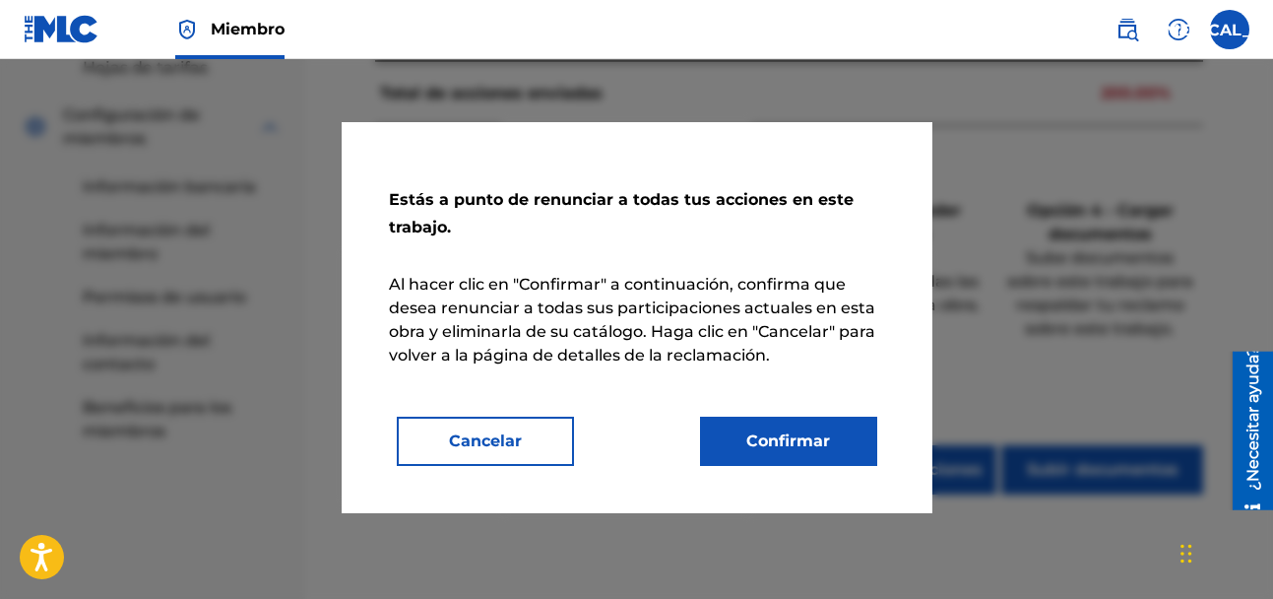
click at [482, 452] on font "Cancelar" at bounding box center [485, 441] width 73 height 24
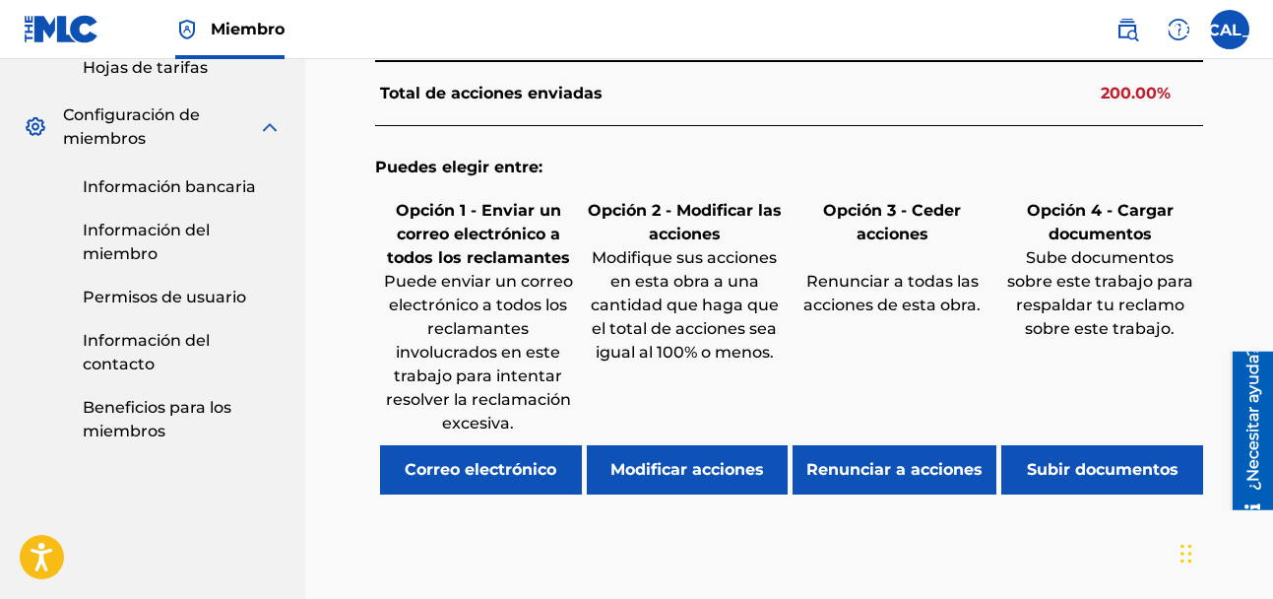
click at [706, 493] on button "Modificar acciones" at bounding box center [688, 469] width 202 height 49
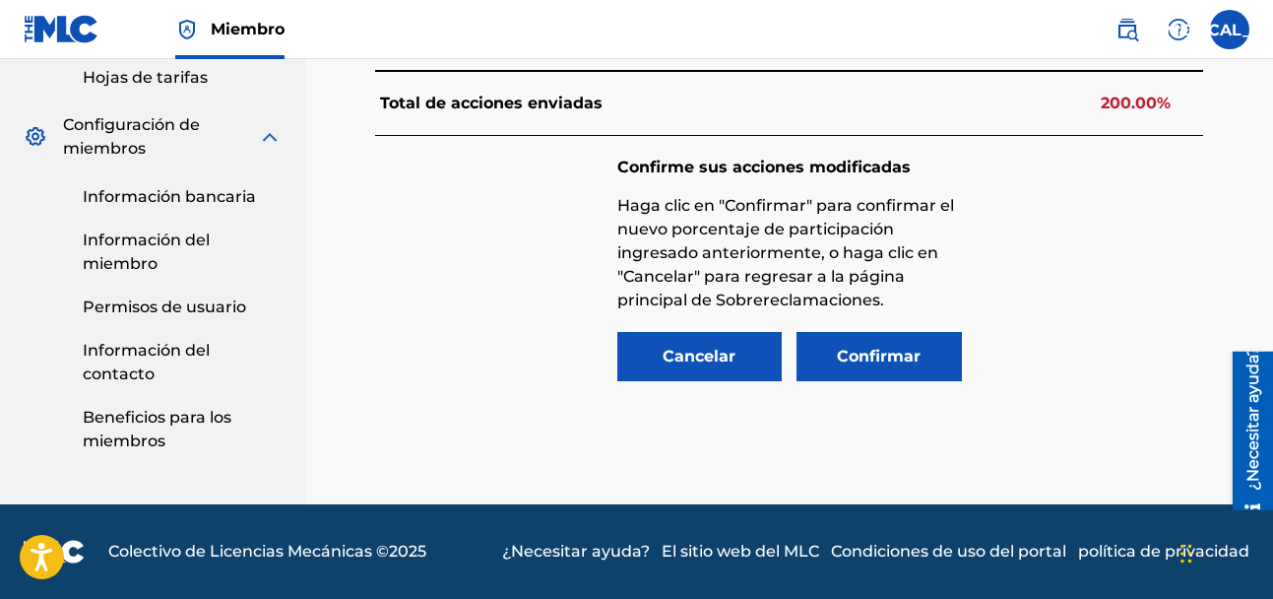
click at [841, 366] on font "Confirmar" at bounding box center [879, 357] width 84 height 24
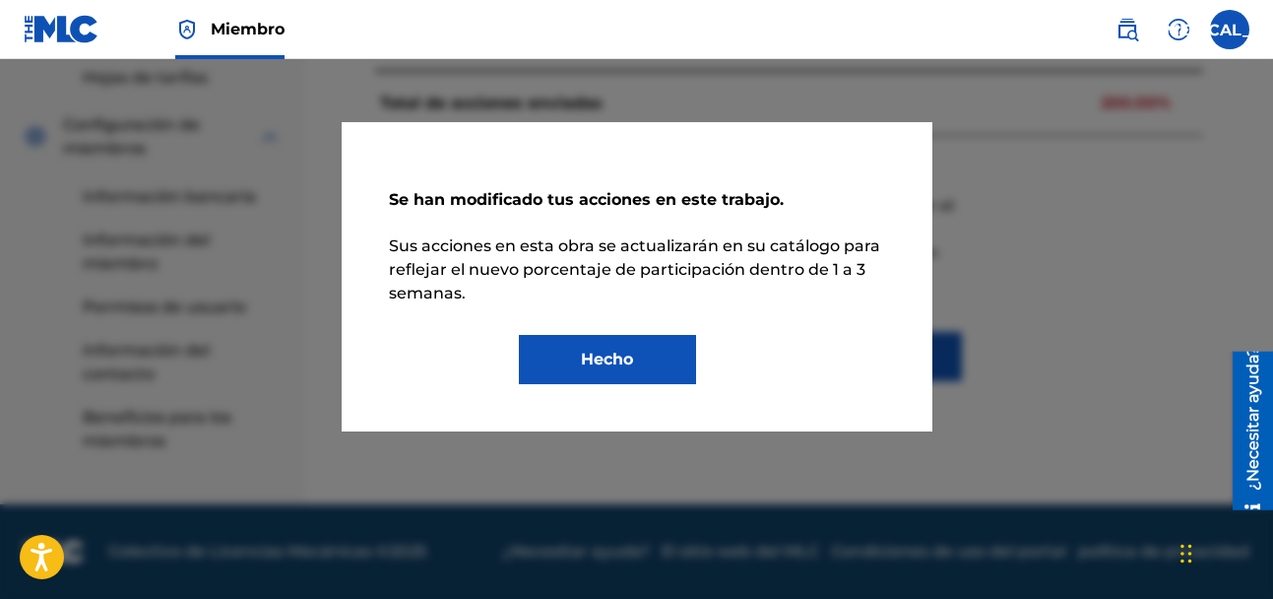
click at [678, 360] on button "Hecho" at bounding box center [607, 359] width 177 height 49
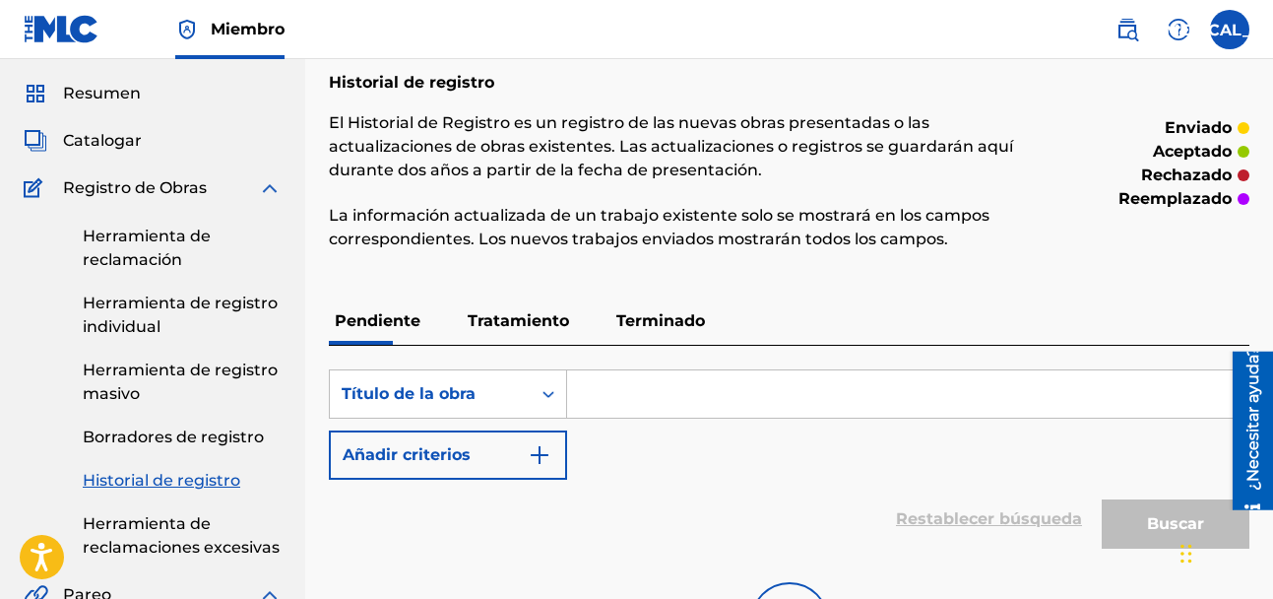
scroll to position [98, 0]
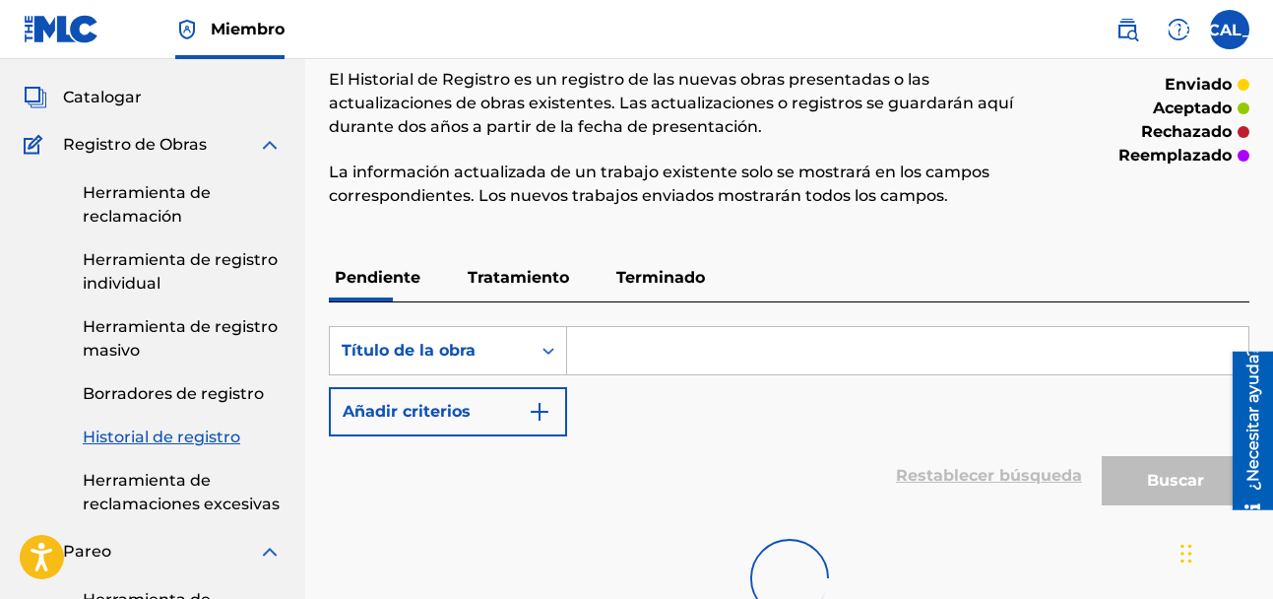
click at [206, 152] on font "Registro de Obras" at bounding box center [135, 144] width 144 height 19
click at [261, 142] on img at bounding box center [270, 145] width 24 height 24
click at [268, 151] on img at bounding box center [270, 145] width 24 height 24
click at [269, 151] on img at bounding box center [270, 145] width 24 height 24
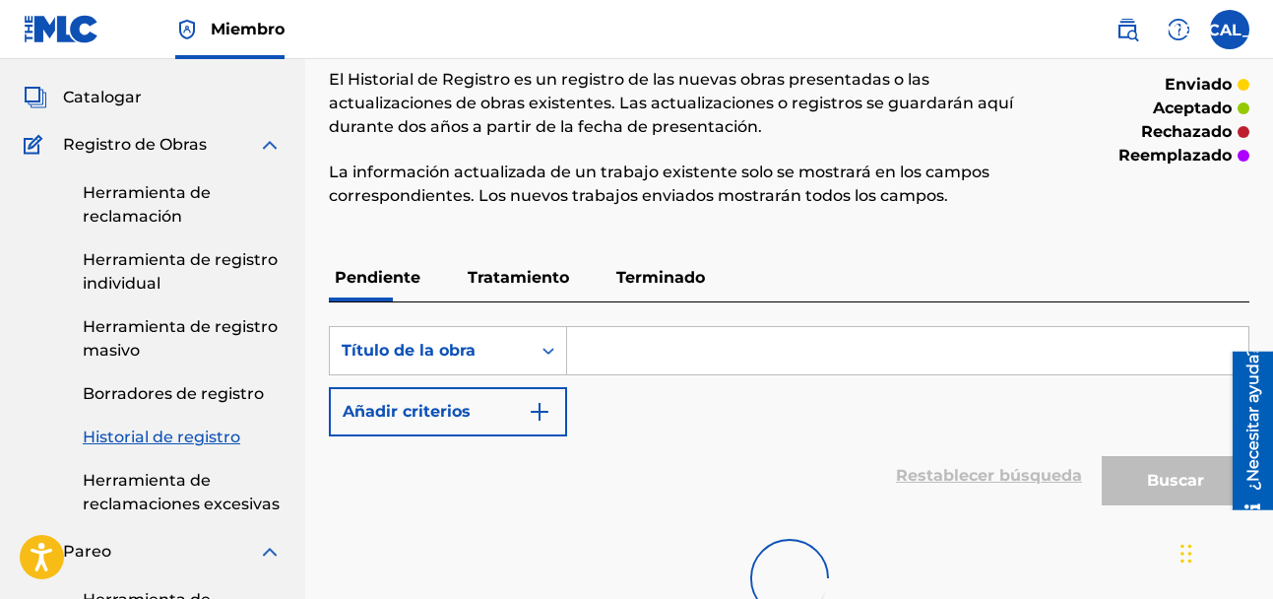
click at [269, 151] on img at bounding box center [270, 145] width 24 height 24
